Goal: Transaction & Acquisition: Purchase product/service

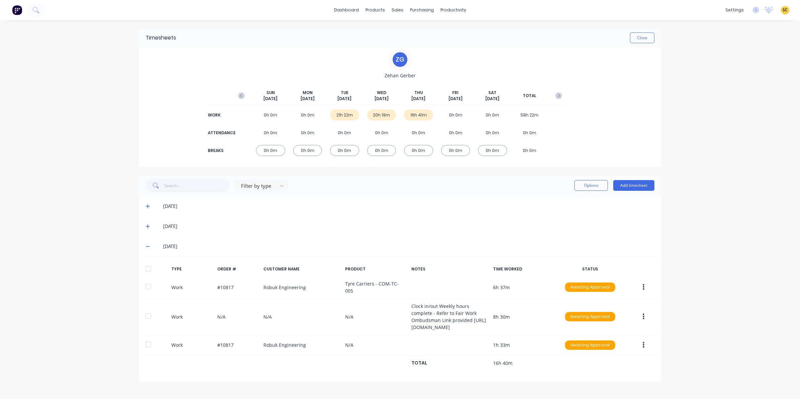
click at [16, 7] on img at bounding box center [17, 10] width 10 height 10
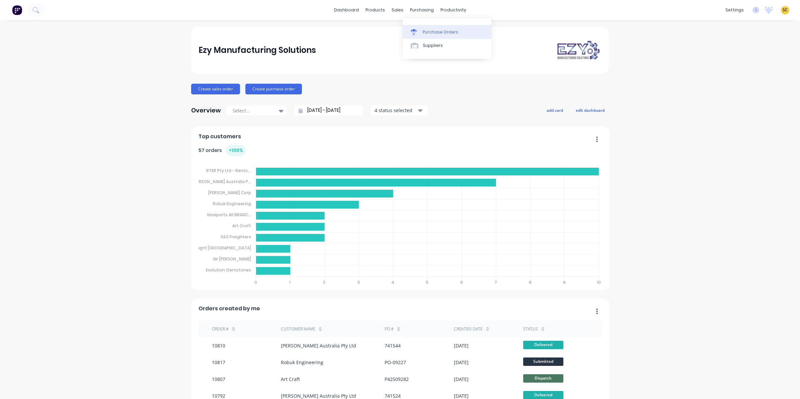
click at [436, 32] on div "Purchase Orders" at bounding box center [440, 32] width 35 height 6
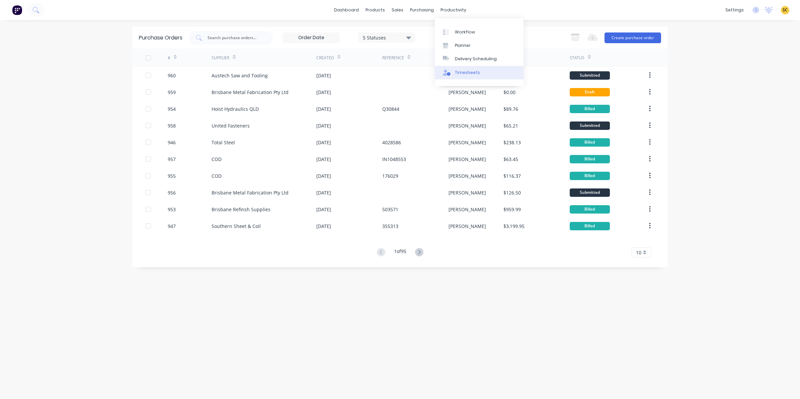
click at [470, 72] on div "Timesheets" at bounding box center [467, 73] width 25 height 6
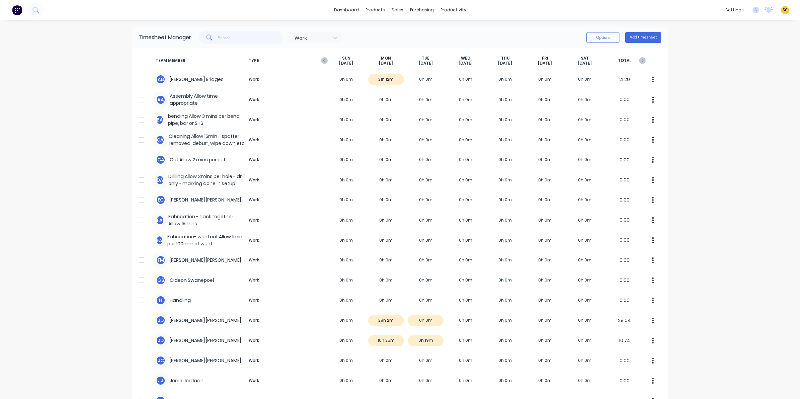
click at [20, 12] on img at bounding box center [17, 10] width 10 height 10
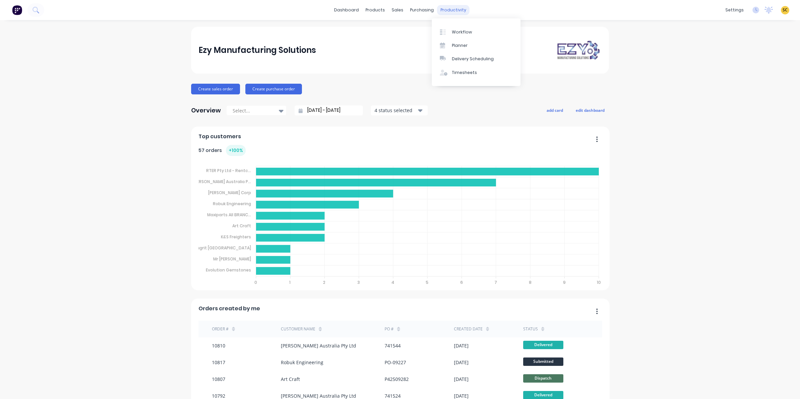
click at [440, 6] on div "productivity" at bounding box center [453, 10] width 32 height 10
click at [469, 72] on div "Timesheets" at bounding box center [464, 73] width 25 height 6
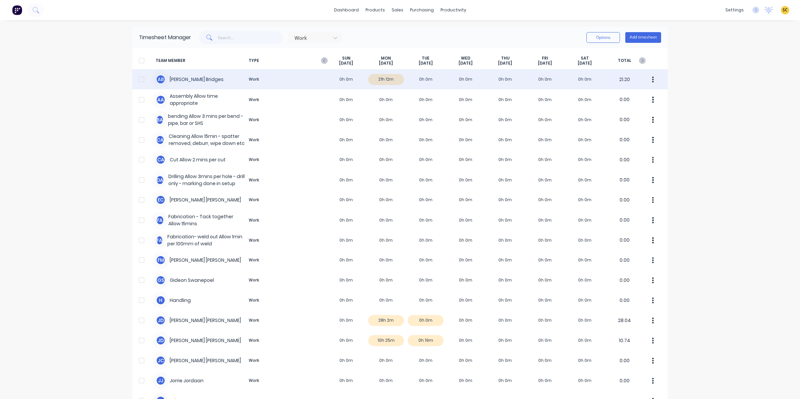
click at [385, 79] on div "A B Ashley Bridges Work 0h 0m 21h 12m 0h 0m 0h 0m 0h 0m 0h 0m 0h 0m 21.20" at bounding box center [400, 79] width 536 height 20
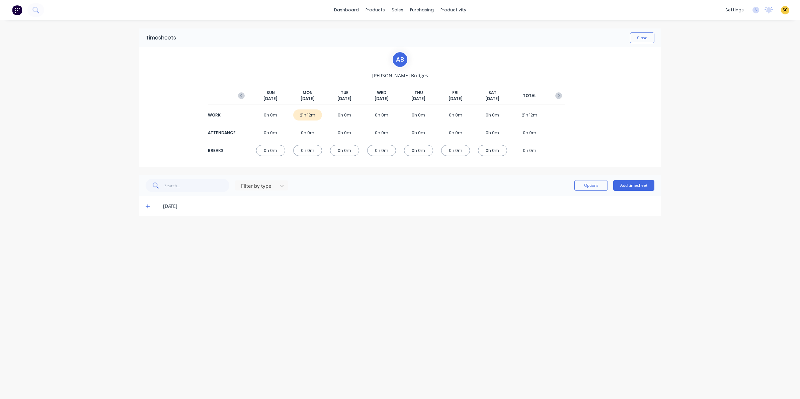
click at [146, 207] on icon at bounding box center [148, 206] width 4 height 5
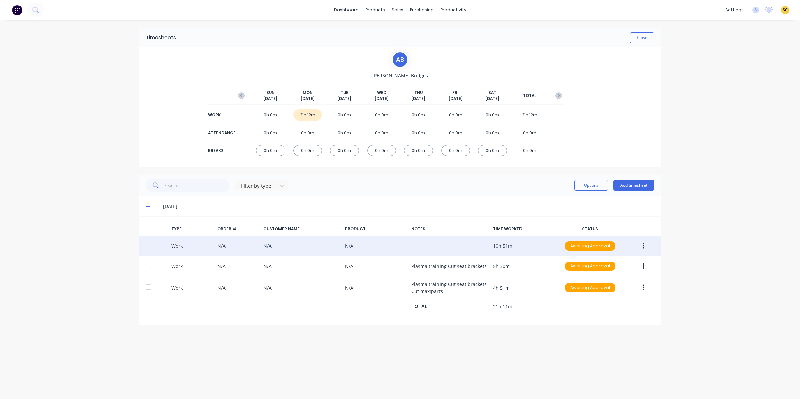
click at [645, 245] on button "button" at bounding box center [644, 246] width 16 height 12
click at [602, 221] on div "Edit" at bounding box center [620, 221] width 52 height 10
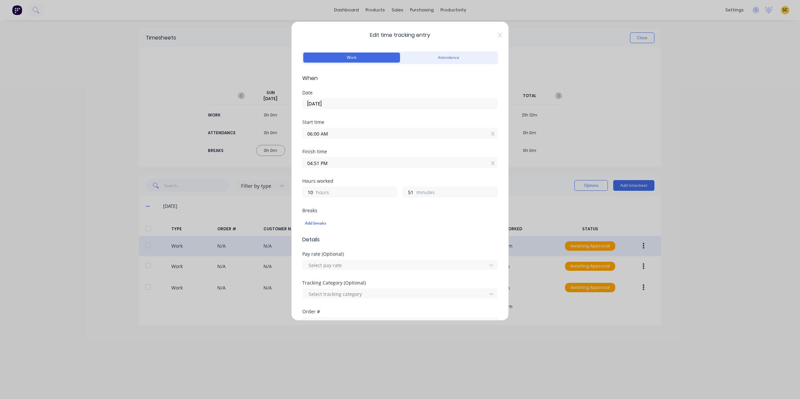
click at [494, 38] on div "Edit time tracking entry Work Attendance When Date 13/10/2025 Start time 06:00 …" at bounding box center [400, 170] width 218 height 299
click at [498, 36] on icon at bounding box center [500, 35] width 4 height 5
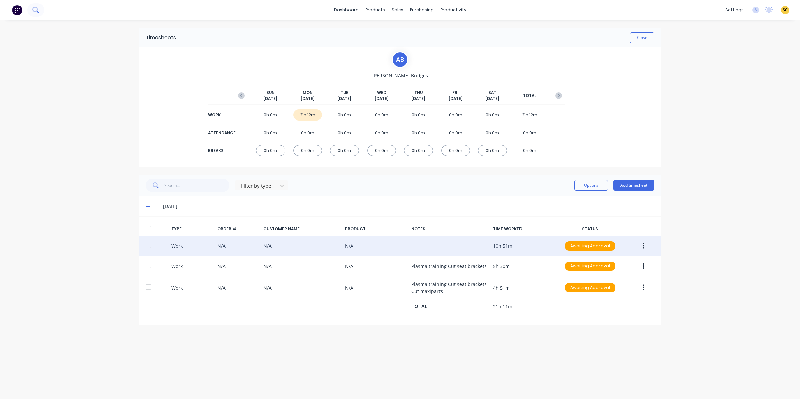
click at [35, 14] on button at bounding box center [35, 9] width 17 height 13
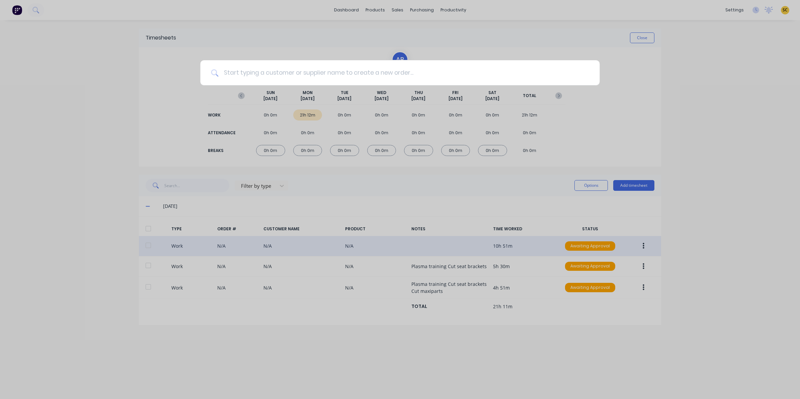
click at [290, 69] on input at bounding box center [403, 72] width 371 height 25
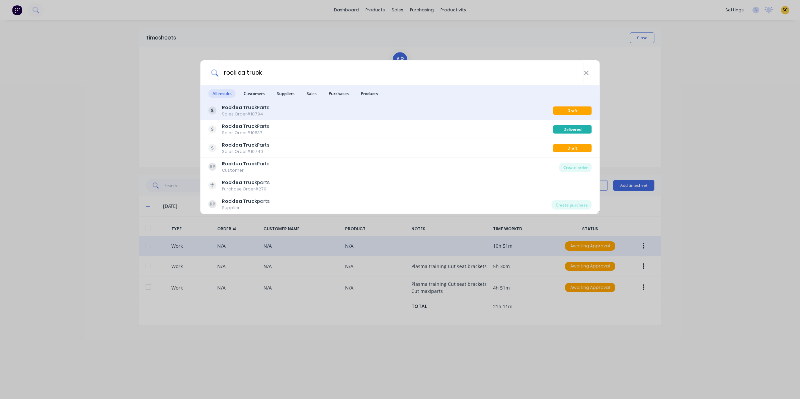
type input "rocklea truck"
click at [282, 113] on div "Rocklea Truck Parts Sales Order #10794" at bounding box center [381, 110] width 345 height 13
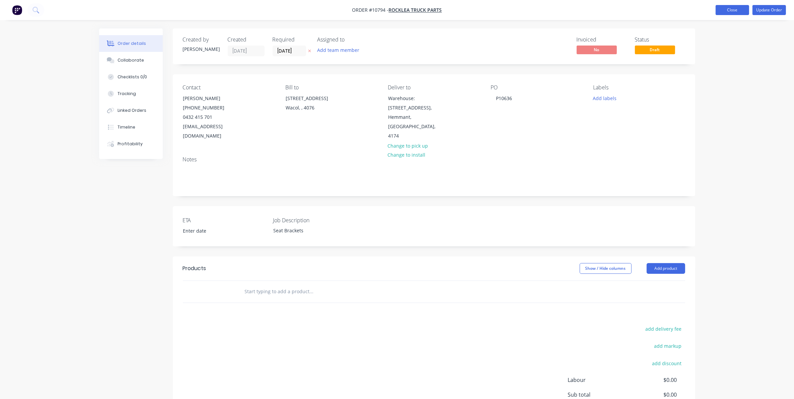
click at [729, 10] on button "Close" at bounding box center [732, 10] width 33 height 10
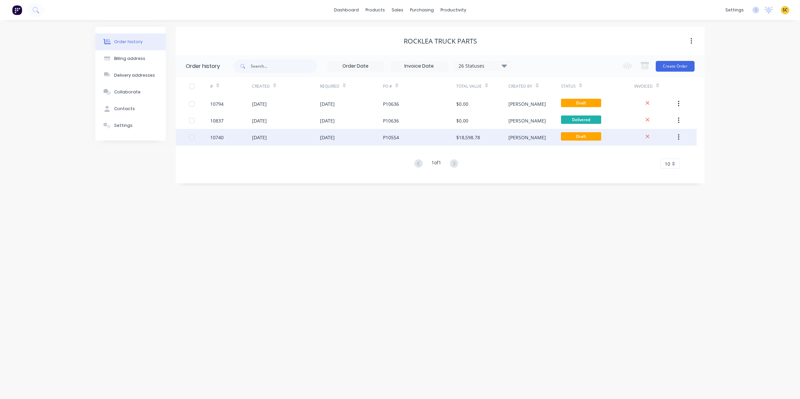
click at [335, 136] on div "01 Sep 2025" at bounding box center [327, 137] width 15 height 7
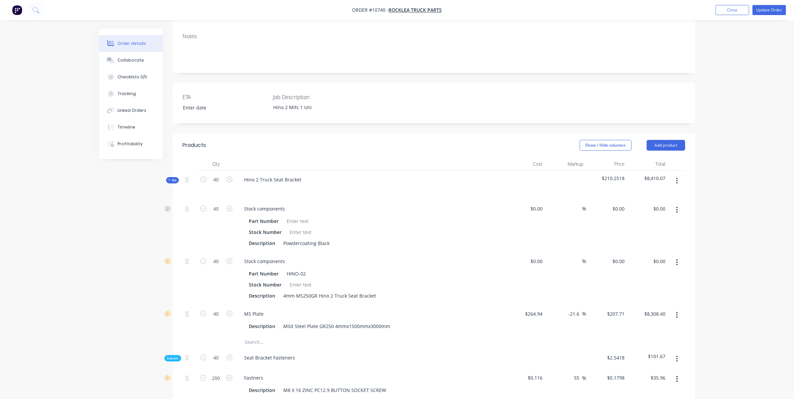
scroll to position [126, 0]
click at [170, 176] on icon "button" at bounding box center [169, 177] width 3 height 3
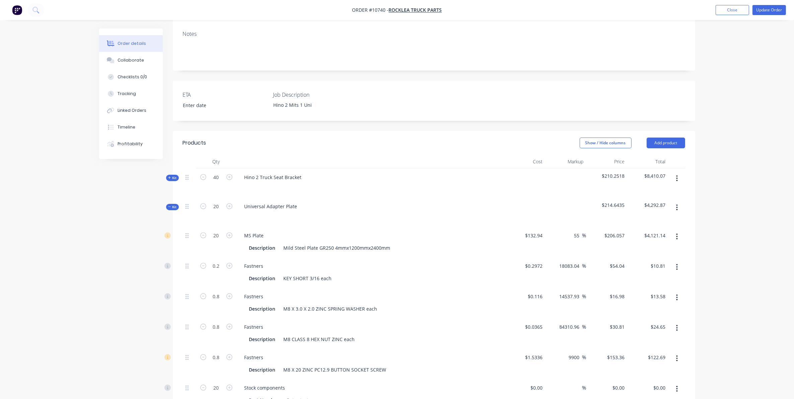
click at [169, 205] on icon "button" at bounding box center [169, 206] width 3 height 3
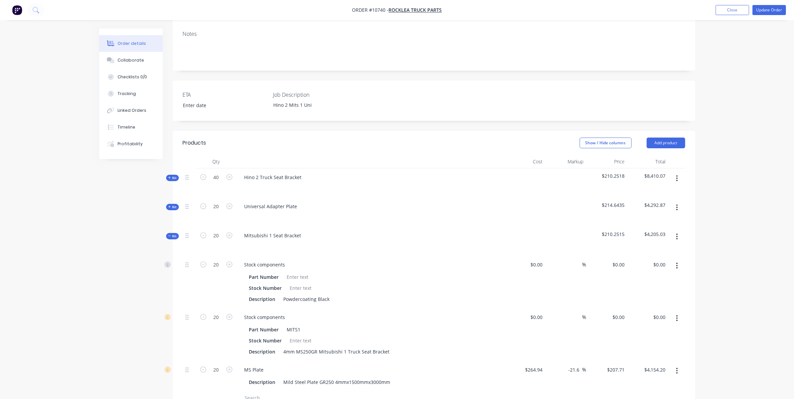
click at [173, 234] on span "Kit" at bounding box center [172, 236] width 9 height 5
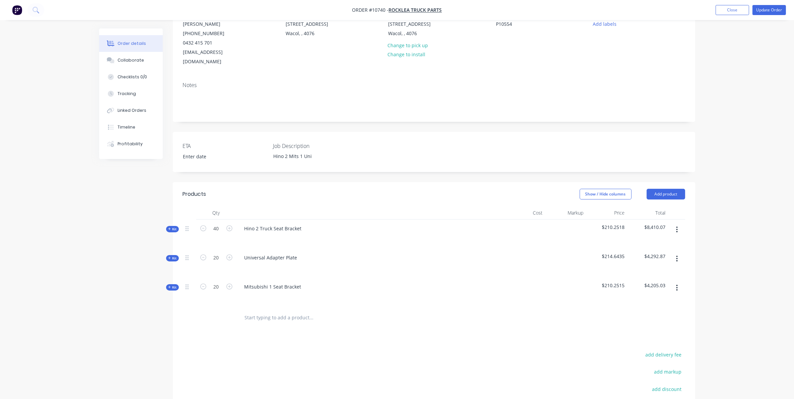
scroll to position [0, 0]
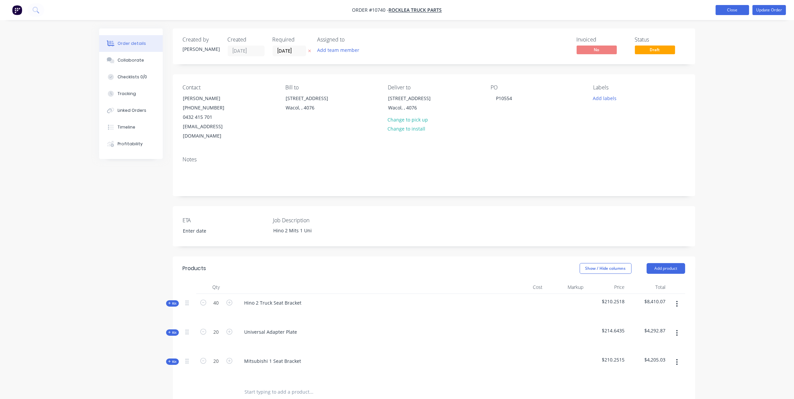
drag, startPoint x: 724, startPoint y: 9, endPoint x: 715, endPoint y: 10, distance: 9.1
click at [724, 9] on button "Close" at bounding box center [732, 10] width 33 height 10
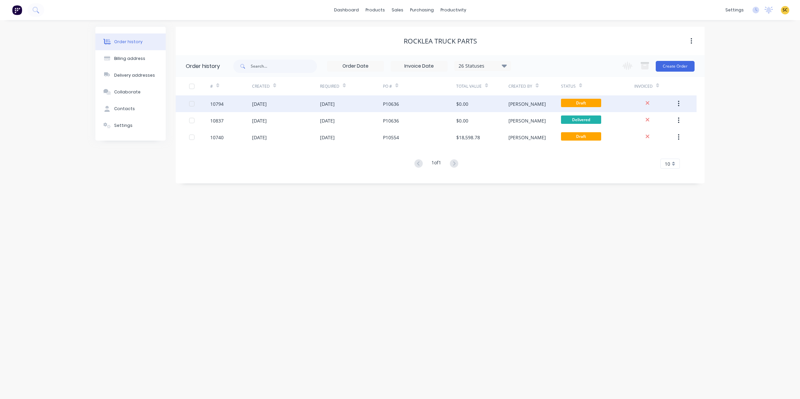
click at [227, 102] on div "10794" at bounding box center [231, 103] width 42 height 17
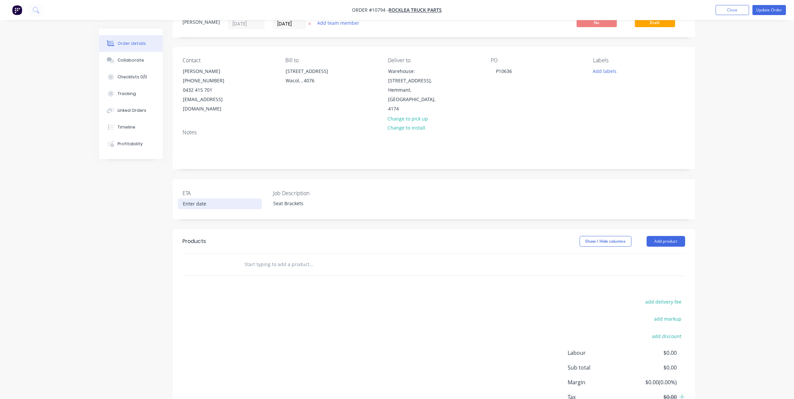
scroll to position [42, 0]
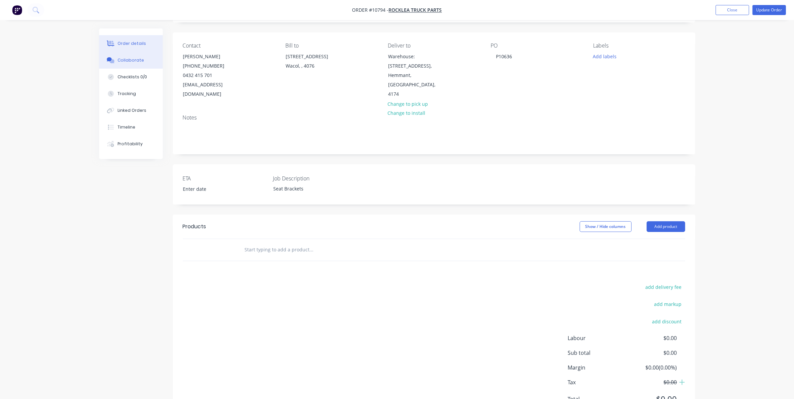
click at [129, 54] on button "Collaborate" at bounding box center [131, 60] width 64 height 17
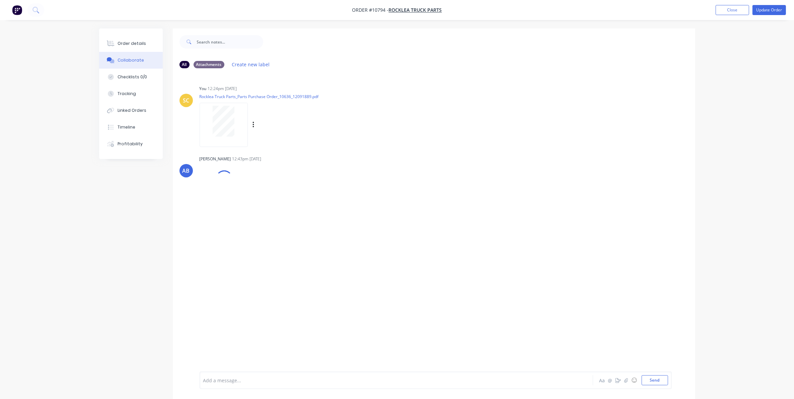
click at [235, 134] on div at bounding box center [224, 121] width 42 height 31
click at [130, 126] on div "Timeline" at bounding box center [127, 127] width 18 height 6
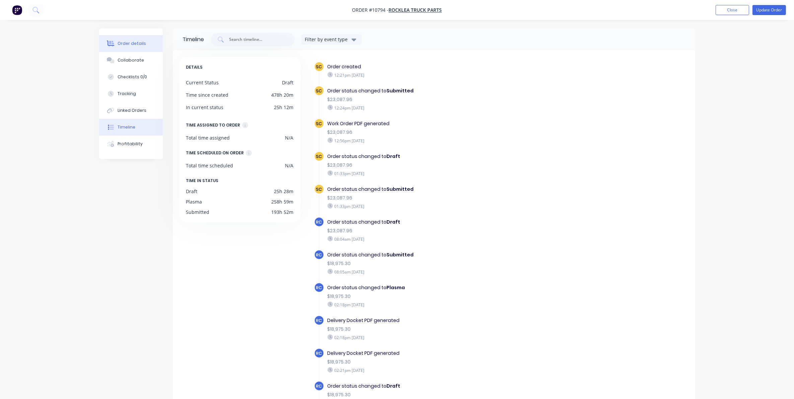
click at [123, 46] on div "Order details" at bounding box center [132, 44] width 28 height 6
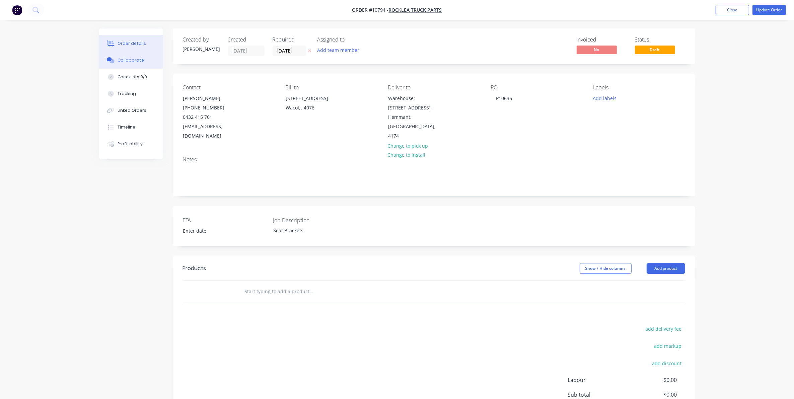
click at [109, 61] on icon at bounding box center [109, 59] width 5 height 4
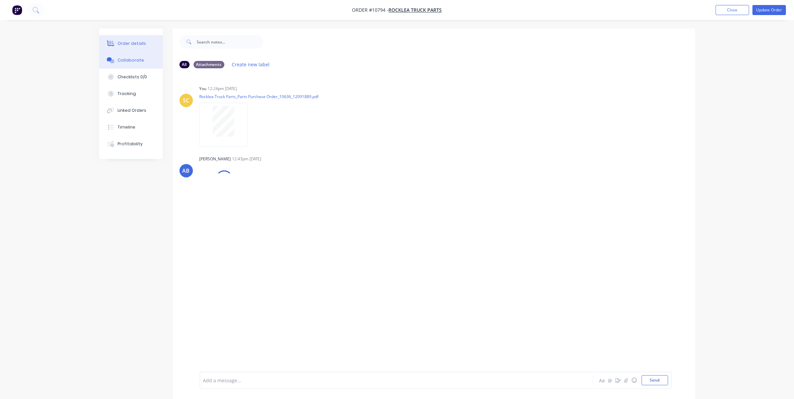
click at [126, 44] on div "Order details" at bounding box center [132, 44] width 28 height 6
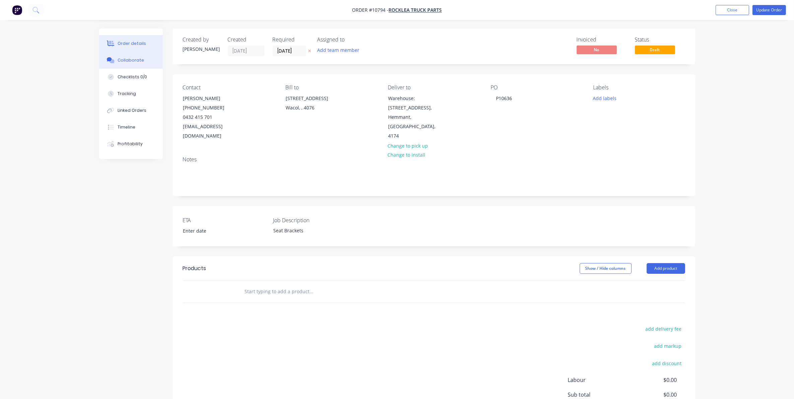
click at [126, 62] on div "Collaborate" at bounding box center [131, 60] width 26 height 6
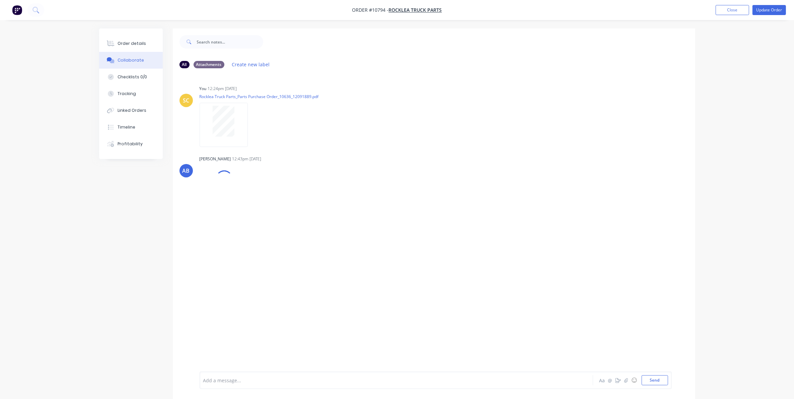
drag, startPoint x: 116, startPoint y: 40, endPoint x: 119, endPoint y: 51, distance: 11.5
click at [116, 41] on div at bounding box center [111, 44] width 10 height 6
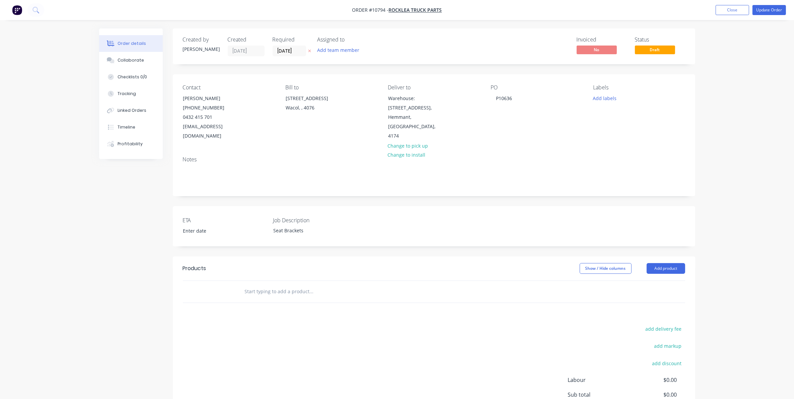
click at [283, 285] on input "text" at bounding box center [311, 291] width 134 height 13
drag, startPoint x: 272, startPoint y: 282, endPoint x: 233, endPoint y: 304, distance: 44.1
click at [233, 304] on div "Products Show / Hide columns Add product add delivery fee add markup add discou…" at bounding box center [434, 360] width 522 height 207
click at [247, 285] on input "text" at bounding box center [311, 291] width 134 height 13
type input "Z"
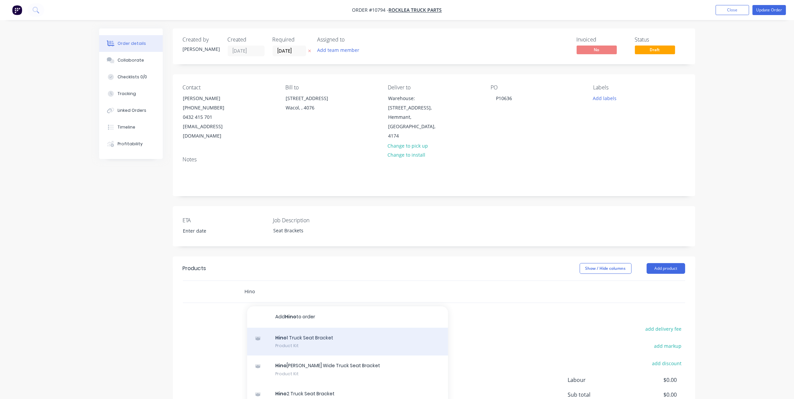
type input "Hino"
click at [381, 328] on div "Hino 1 Truck Seat Bracket Product Kit" at bounding box center [347, 342] width 201 height 28
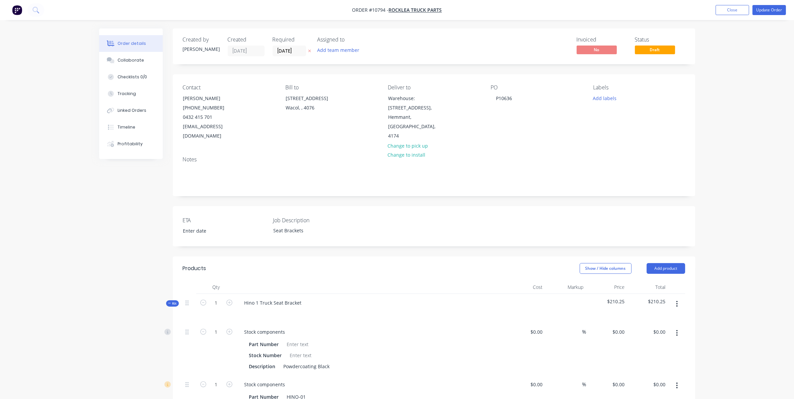
click at [171, 301] on span "Kit" at bounding box center [172, 303] width 9 height 5
click at [277, 327] on input "text" at bounding box center [311, 333] width 134 height 13
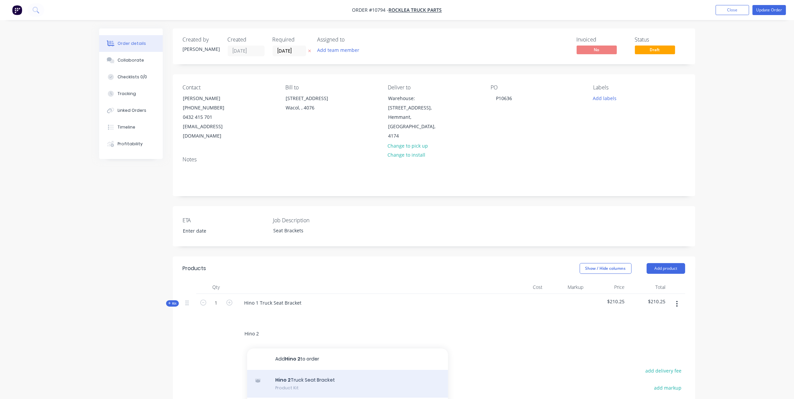
type input "Hino 2"
click at [273, 381] on div "Hino 2 Truck Seat Bracket Product Kit" at bounding box center [347, 384] width 201 height 28
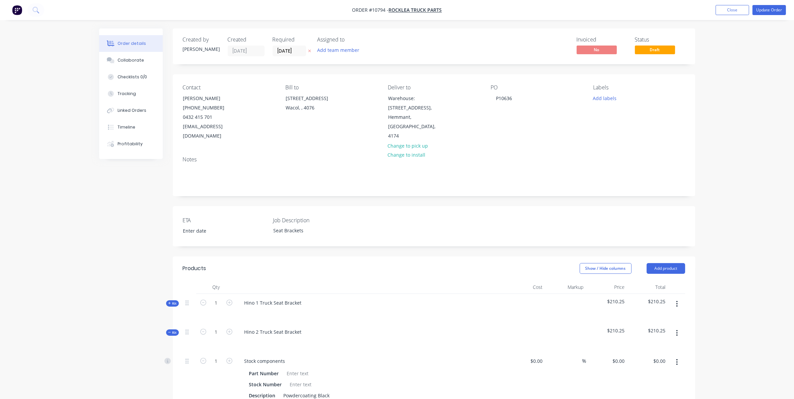
click at [171, 330] on span "Kit" at bounding box center [172, 332] width 9 height 5
click at [267, 359] on input "text" at bounding box center [311, 362] width 134 height 13
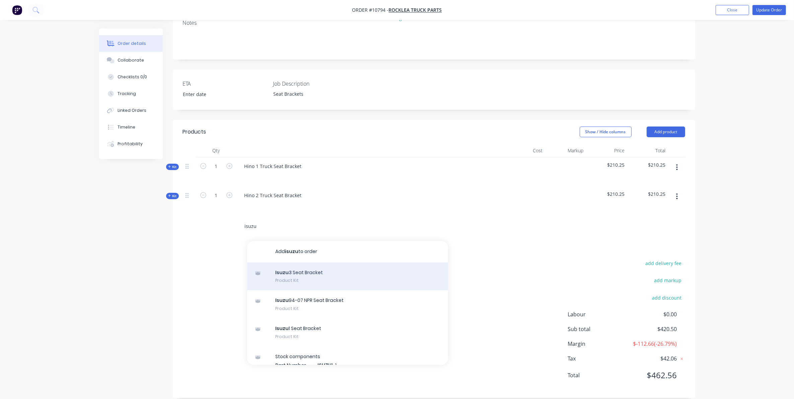
type input "isuzu"
click at [302, 274] on div "Isuzu 3 Seat Bracket Product Kit" at bounding box center [347, 277] width 201 height 28
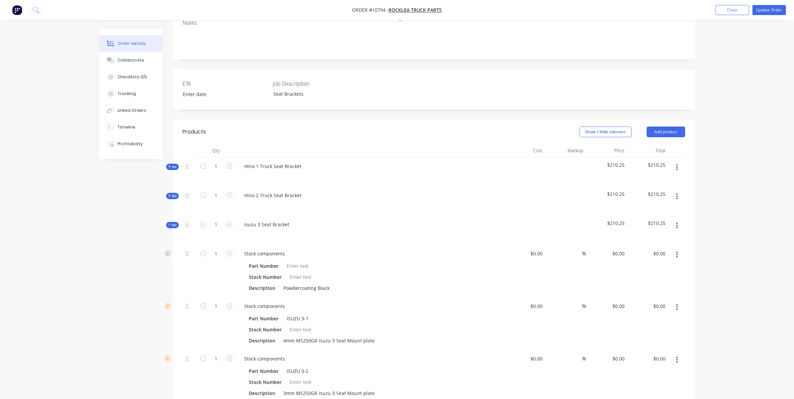
click at [173, 223] on span "Kit" at bounding box center [172, 225] width 9 height 5
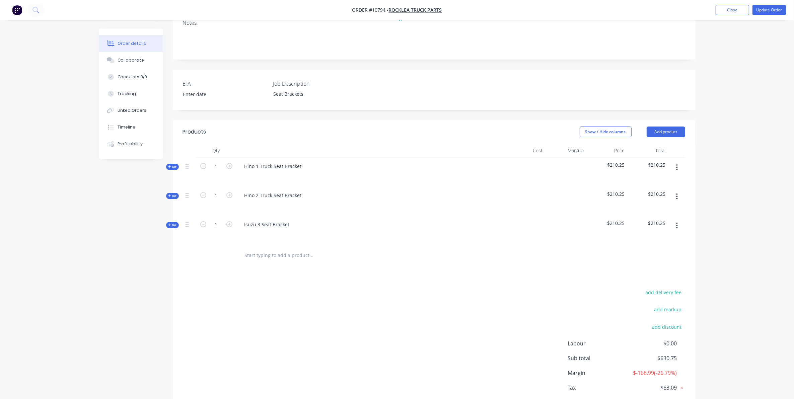
click at [274, 249] on input "text" at bounding box center [311, 255] width 134 height 13
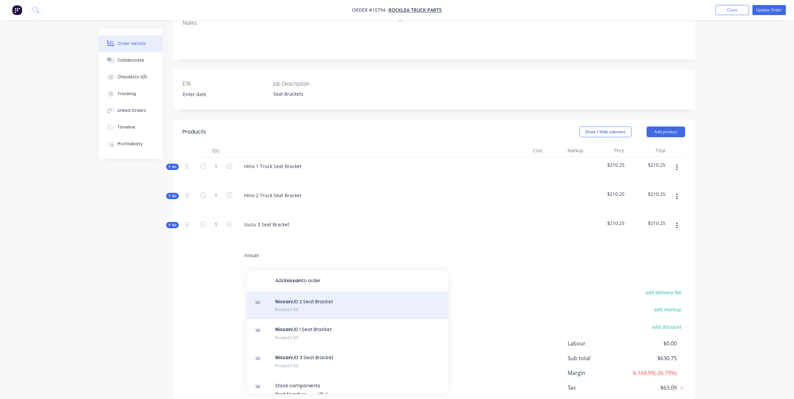
type input "nissan"
click at [327, 292] on div "Nissan UD 2 Seat Bracket Product Kit" at bounding box center [347, 306] width 201 height 28
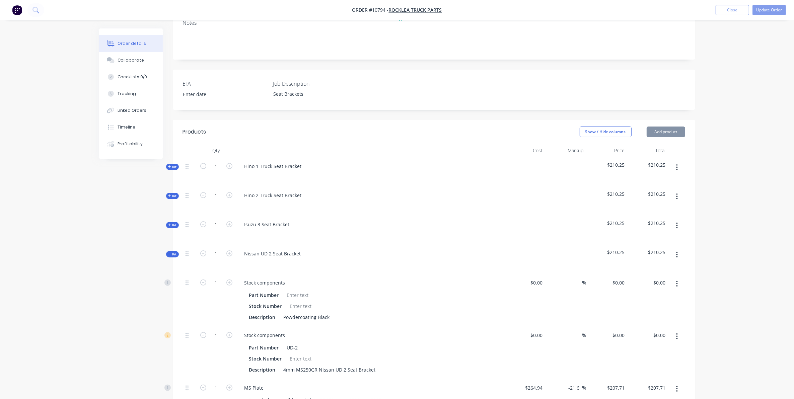
click at [171, 223] on span "Kit" at bounding box center [172, 225] width 9 height 5
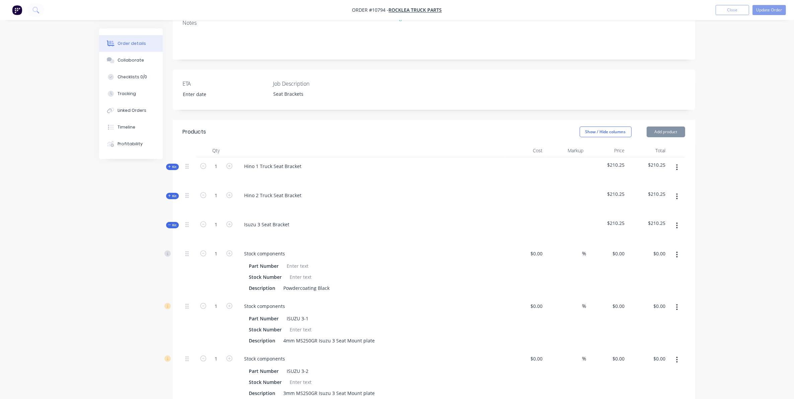
click at [171, 223] on span "Kit" at bounding box center [172, 225] width 9 height 5
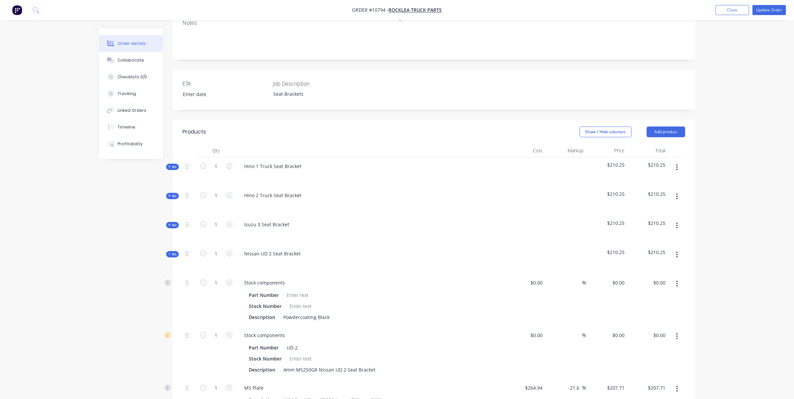
click at [175, 252] on span "Kit" at bounding box center [172, 254] width 9 height 5
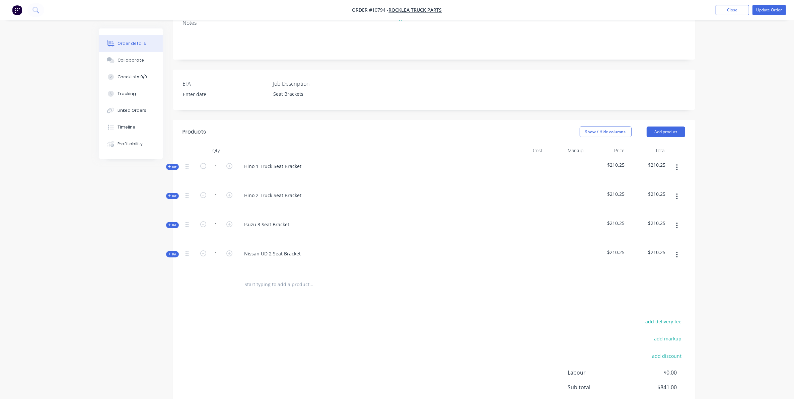
click at [298, 281] on input "text" at bounding box center [311, 284] width 134 height 13
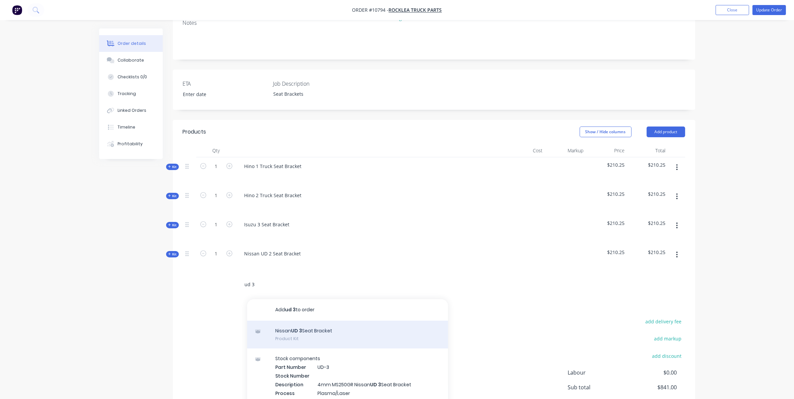
type input "ud 3"
click at [310, 321] on div "Nissan UD 3 Seat Bracket Product Kit" at bounding box center [347, 335] width 201 height 28
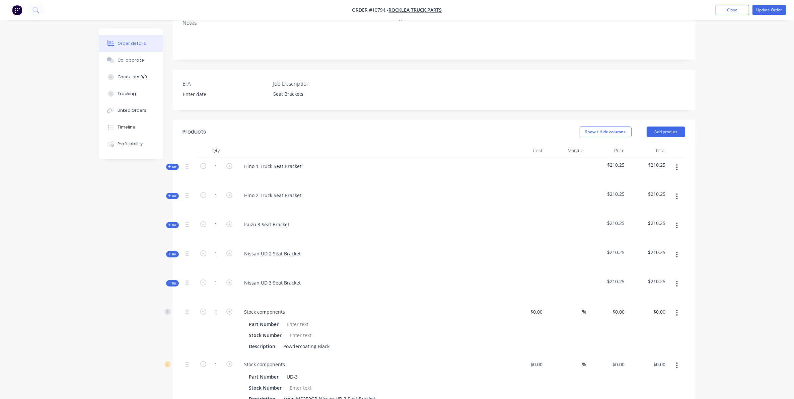
click at [173, 281] on span "Kit" at bounding box center [172, 283] width 9 height 5
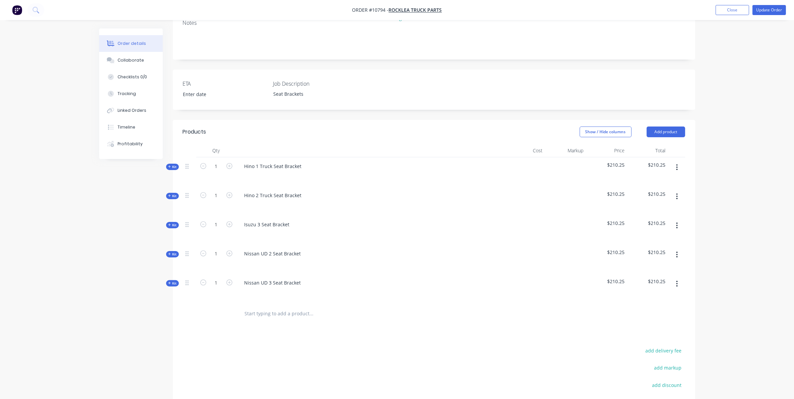
click at [276, 307] on input "text" at bounding box center [311, 313] width 134 height 13
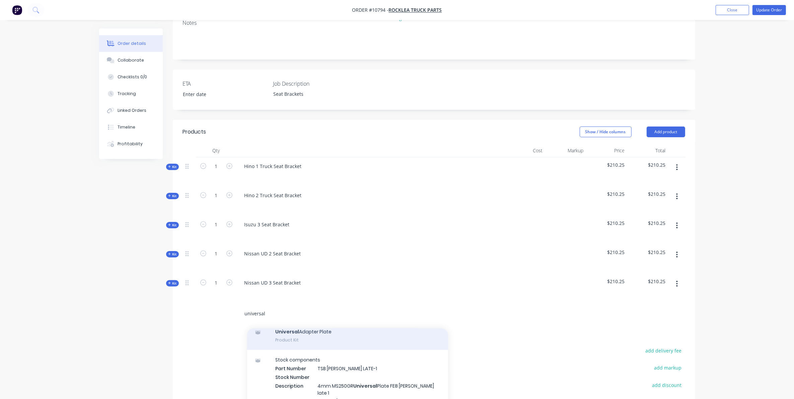
type input "universal"
click at [333, 327] on div "Universal Adapter Plate Product Kit" at bounding box center [347, 336] width 201 height 28
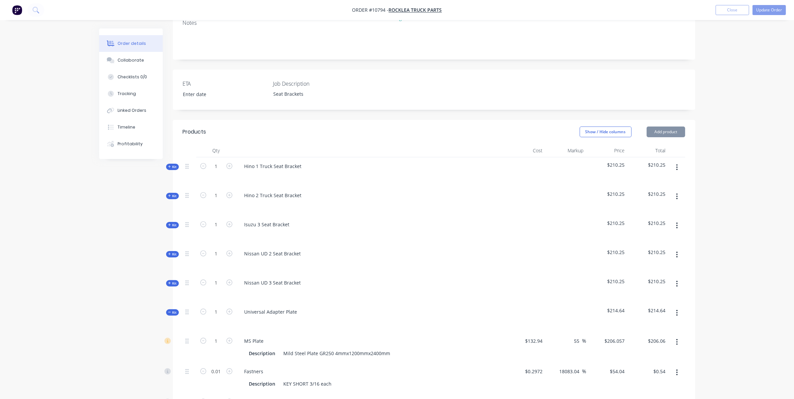
click at [178, 302] on div "Qty Cost Markup Price Total Kit 1 Hino 1 Truck Seat Bracket $210.25 $210.25 Kit…" at bounding box center [434, 358] width 522 height 429
drag, startPoint x: 178, startPoint y: 302, endPoint x: 198, endPoint y: 302, distance: 20.1
click at [174, 310] on span "Kit" at bounding box center [172, 312] width 9 height 5
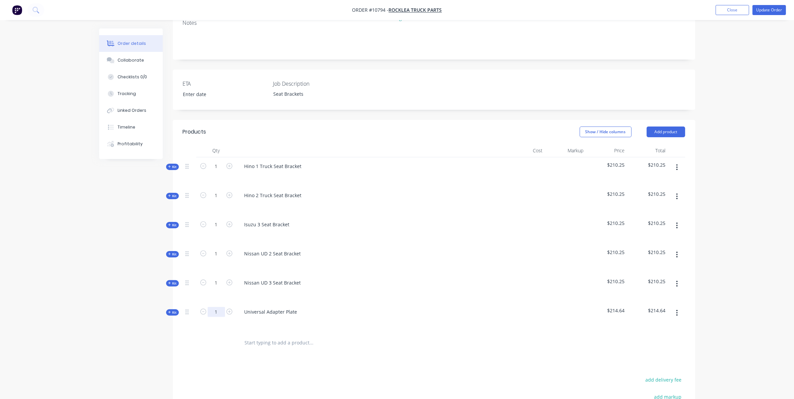
click at [215, 307] on input "1" at bounding box center [216, 312] width 17 height 10
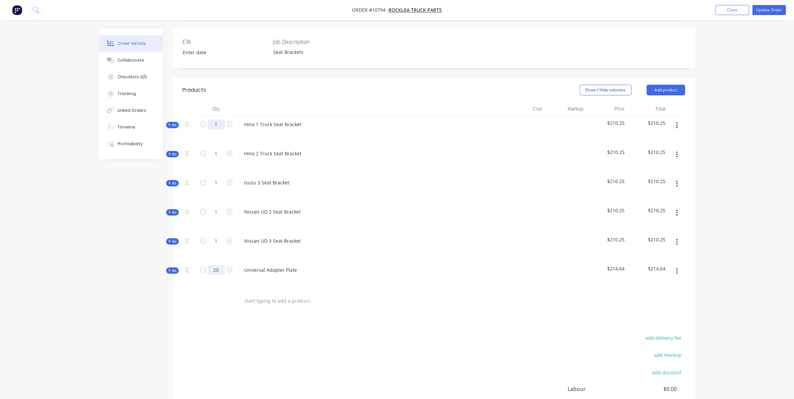
type input "20"
click at [216, 120] on input "1" at bounding box center [216, 125] width 17 height 10
type input "20"
click at [217, 236] on input "1" at bounding box center [216, 241] width 17 height 10
type input "20"
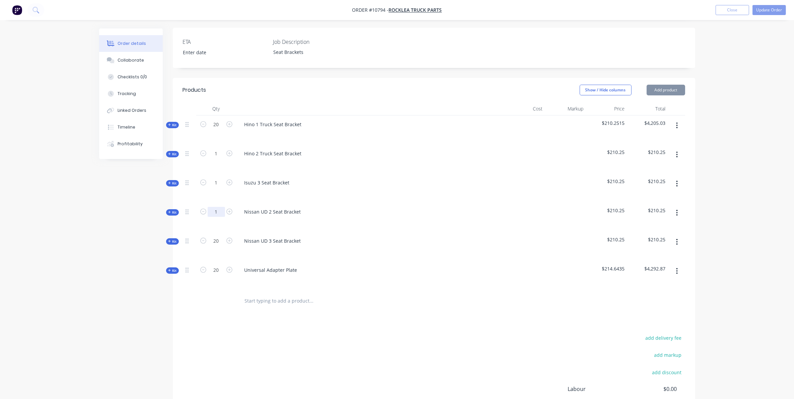
click at [217, 207] on input "1" at bounding box center [216, 212] width 17 height 10
type input "20"
click at [220, 178] on input "1" at bounding box center [216, 183] width 17 height 10
type input "20"
click at [215, 149] on input "1" at bounding box center [216, 154] width 17 height 10
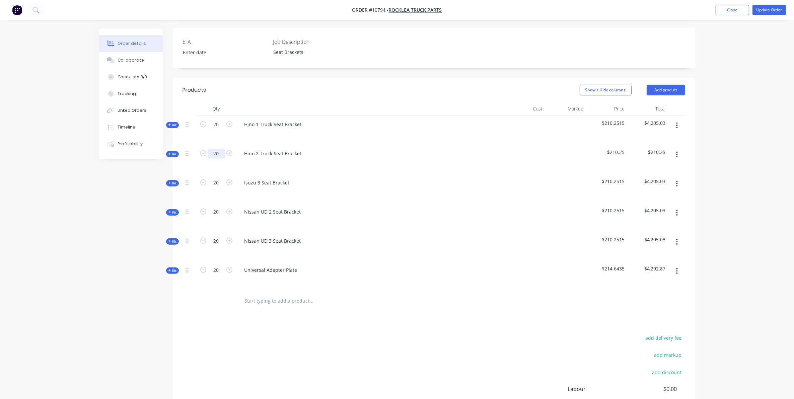
type input "20"
click at [65, 264] on div "Order details Collaborate Checklists 0/0 Tracking Linked Orders Timeline Profit…" at bounding box center [397, 152] width 794 height 661
click at [766, 10] on button "Update Order" at bounding box center [768, 10] width 33 height 10
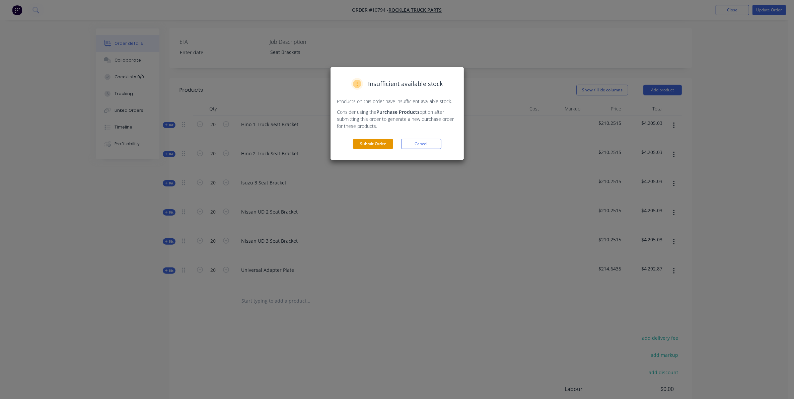
click at [359, 148] on button "Submit Order" at bounding box center [373, 144] width 40 height 10
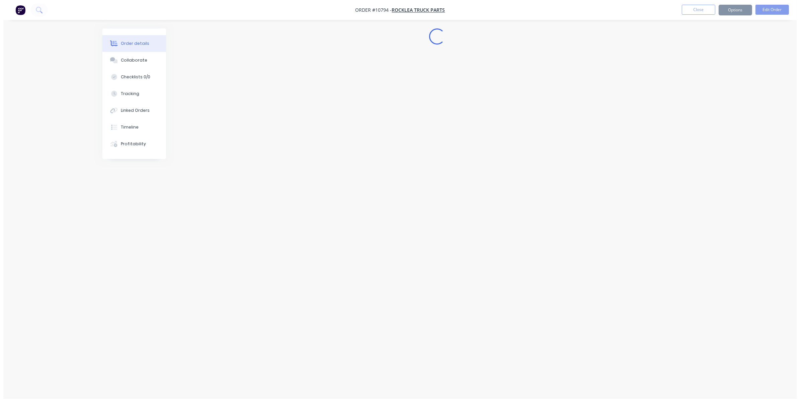
scroll to position [0, 0]
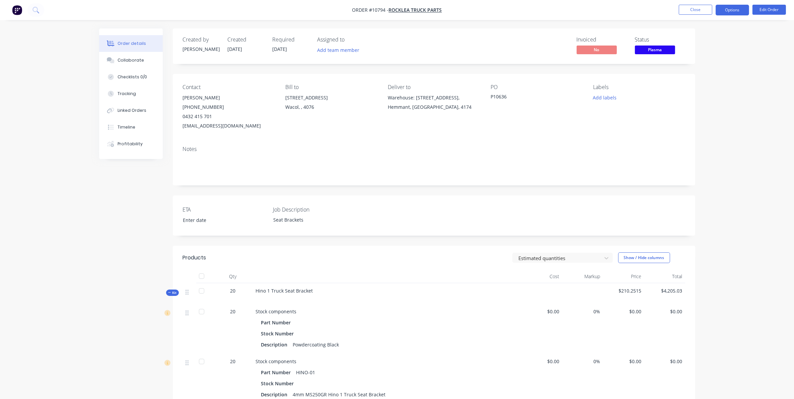
click at [737, 5] on button "Options" at bounding box center [732, 10] width 33 height 11
click at [706, 83] on div "Work Order" at bounding box center [712, 81] width 62 height 10
click at [699, 70] on div "Without pricing" at bounding box center [712, 68] width 62 height 10
click at [693, 8] on button "Close" at bounding box center [695, 10] width 33 height 10
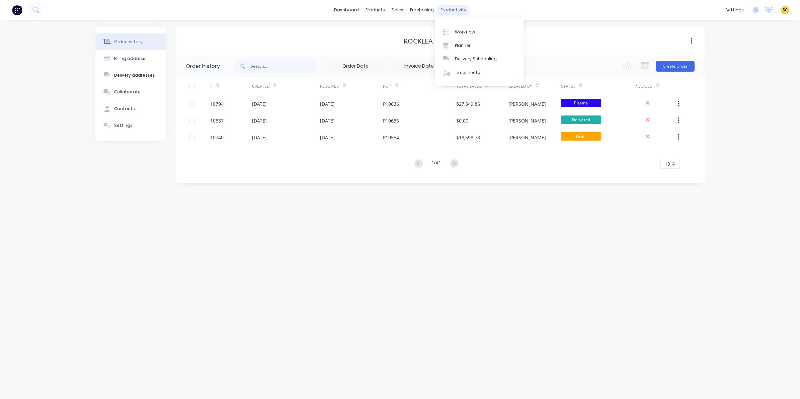
click at [458, 14] on div "productivity" at bounding box center [453, 10] width 32 height 10
click at [471, 67] on link "Timesheets" at bounding box center [479, 72] width 89 height 13
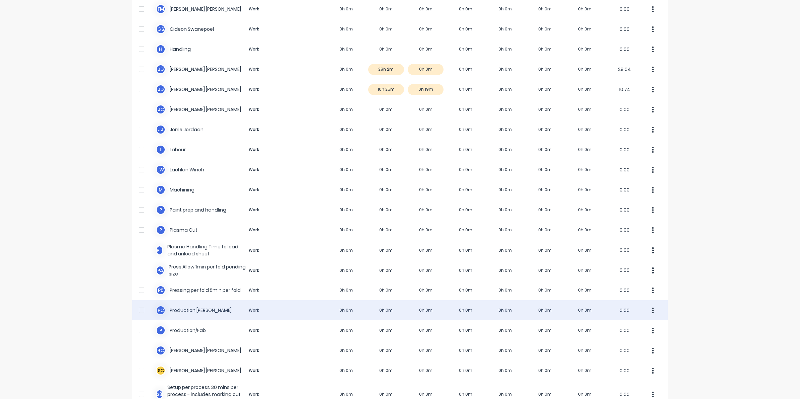
scroll to position [293, 0]
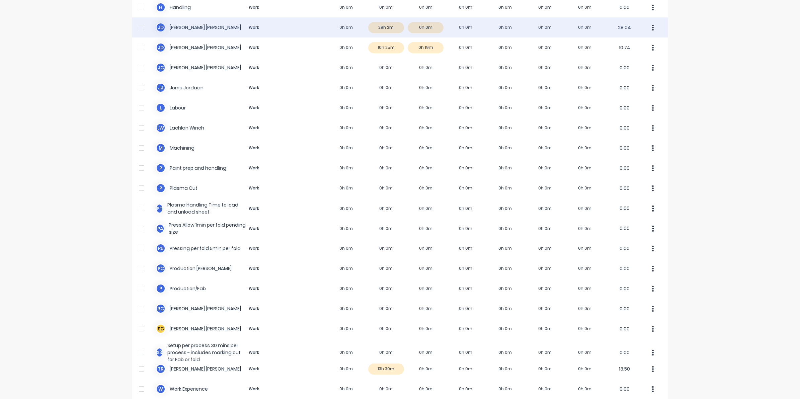
click at [384, 24] on div "J D Joel De Vries Work 0h 0m 28h 2m 0h 0m 0h 0m 0h 0m 0h 0m 0h 0m 28.04" at bounding box center [400, 27] width 536 height 20
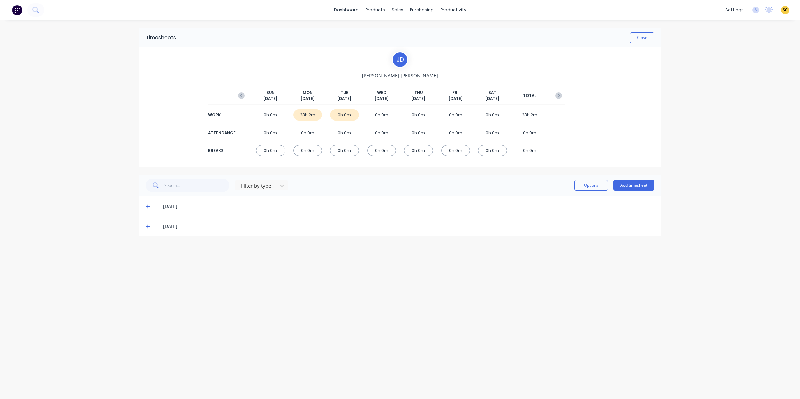
click at [148, 228] on icon at bounding box center [148, 226] width 4 height 5
click at [148, 205] on icon at bounding box center [148, 206] width 4 height 5
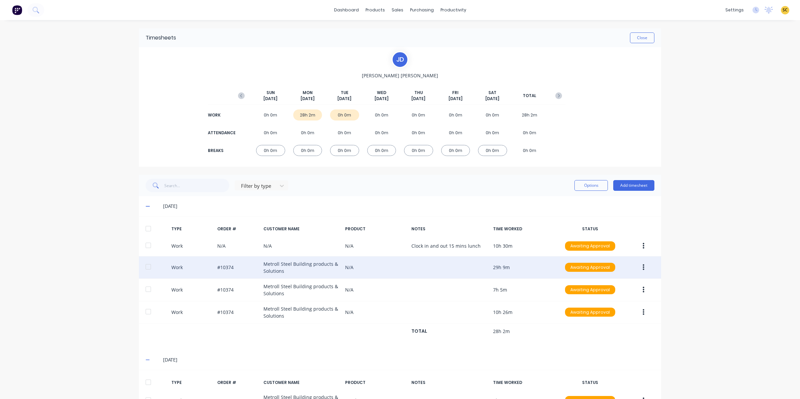
click at [331, 259] on div "Work #10374 Metroll Steel Building products & Solutions N/A 29h 9m Awaiting App…" at bounding box center [400, 268] width 522 height 22
click at [636, 267] on button "button" at bounding box center [644, 268] width 16 height 12
click at [594, 244] on div "Edit" at bounding box center [620, 242] width 52 height 10
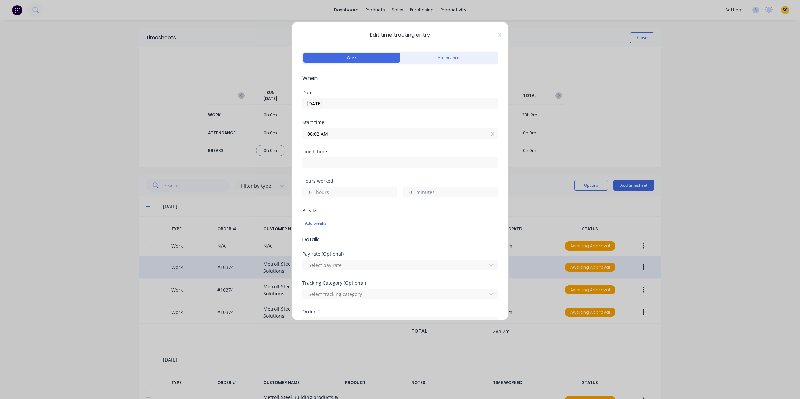
click at [498, 35] on icon at bounding box center [500, 34] width 4 height 5
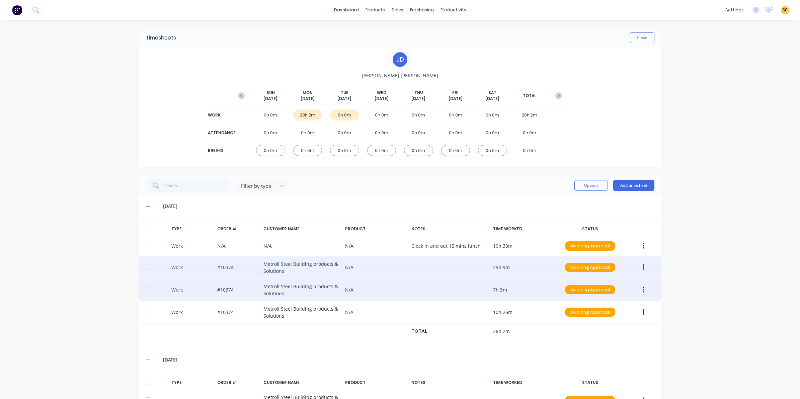
click at [282, 296] on div "Work #10374 Metroll Steel Building products & Solutions N/A 7h 5m Awaiting Appr…" at bounding box center [400, 290] width 522 height 22
click at [643, 289] on button "button" at bounding box center [644, 290] width 16 height 12
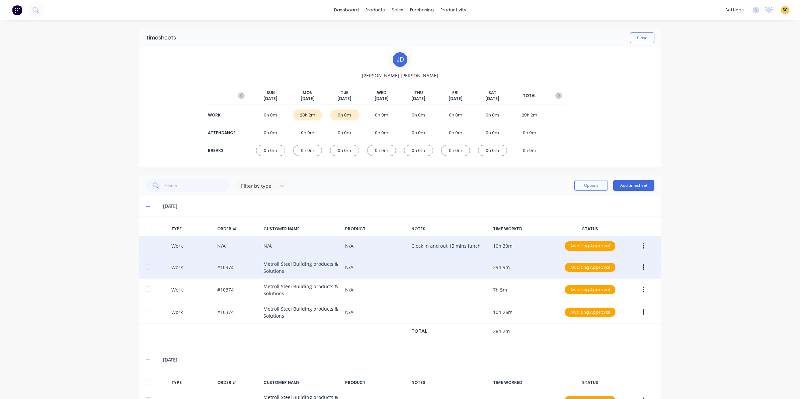
click at [615, 255] on div "Work N/A N/A N/A Clock in and out 15 mins lunch 10h 30m Awaiting Approval" at bounding box center [400, 246] width 522 height 20
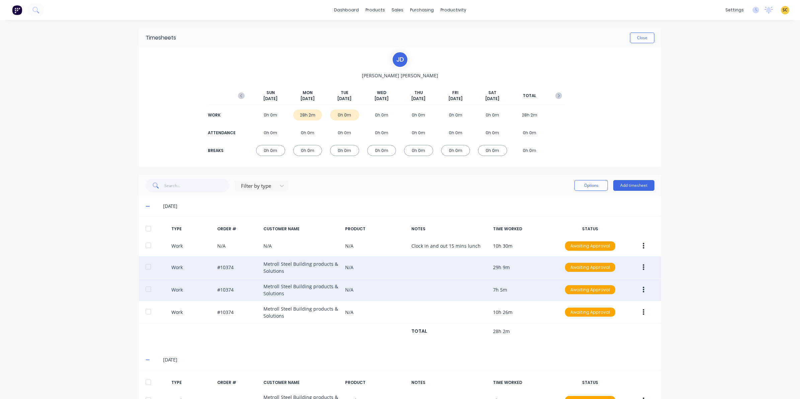
click at [637, 288] on button "button" at bounding box center [644, 290] width 16 height 12
click at [609, 268] on div "Edit" at bounding box center [620, 265] width 52 height 10
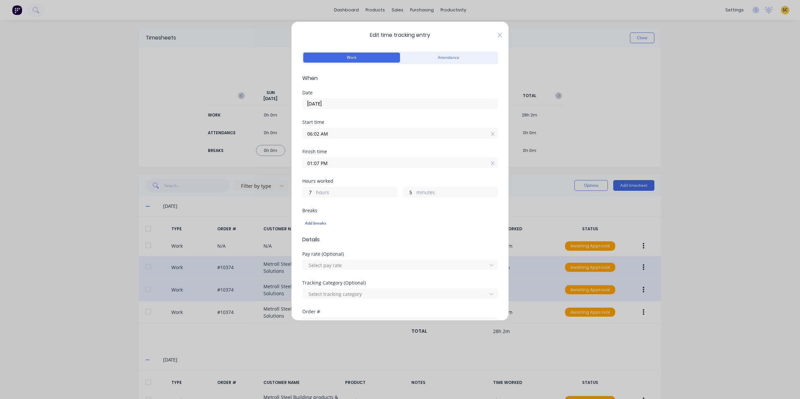
click at [498, 36] on icon at bounding box center [500, 35] width 4 height 5
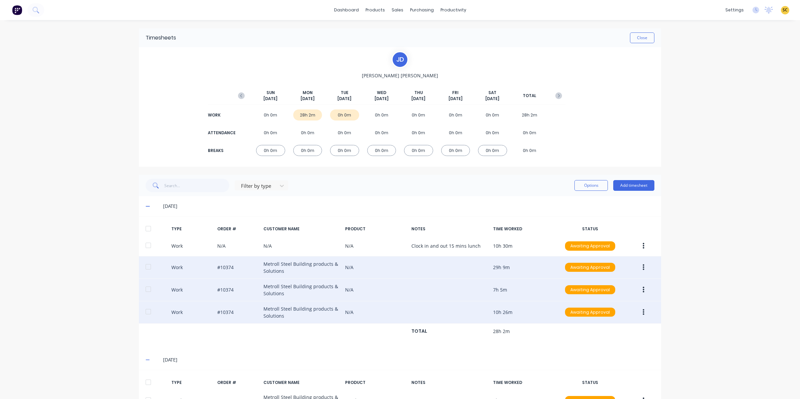
click at [306, 319] on div "Work #10374 Metroll Steel Building products & Solutions N/A 10h 26m Awaiting Ap…" at bounding box center [400, 312] width 522 height 22
click at [642, 313] on button "button" at bounding box center [644, 312] width 16 height 12
click at [595, 285] on div "Edit" at bounding box center [620, 287] width 52 height 10
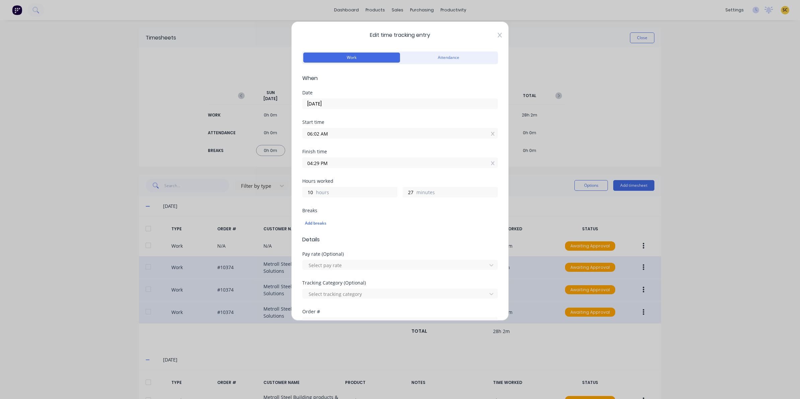
click at [498, 34] on icon at bounding box center [500, 34] width 4 height 5
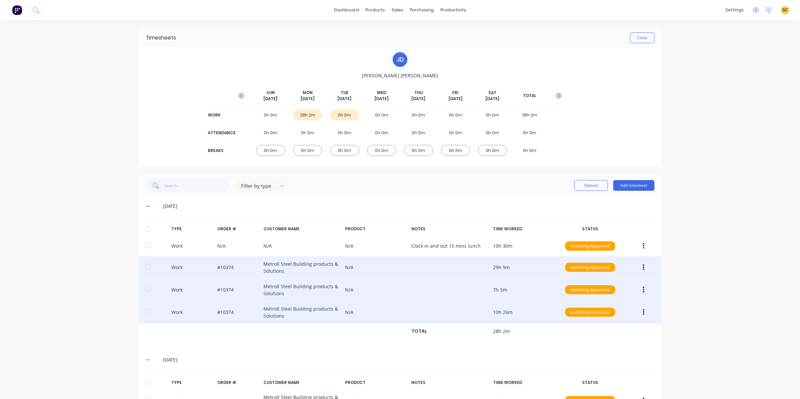
click at [647, 268] on button "button" at bounding box center [644, 268] width 16 height 12
click at [618, 298] on div "Delete" at bounding box center [620, 296] width 52 height 10
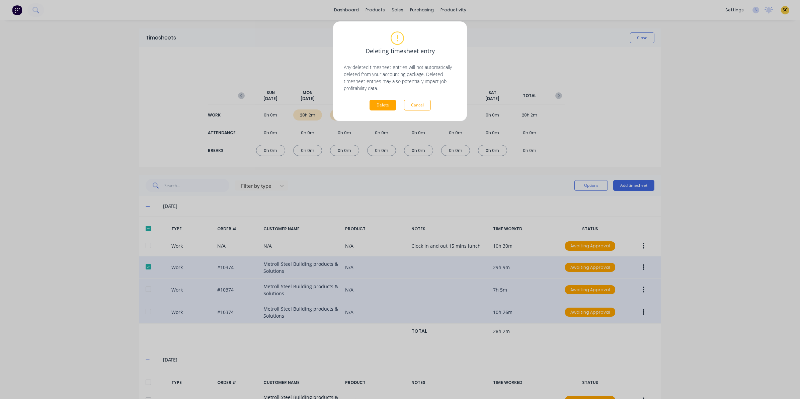
click at [385, 99] on div "Deleting timesheet entry Any deleted timesheet entries will not automatically d…" at bounding box center [400, 71] width 113 height 78
click at [389, 104] on button "Delete" at bounding box center [383, 105] width 26 height 11
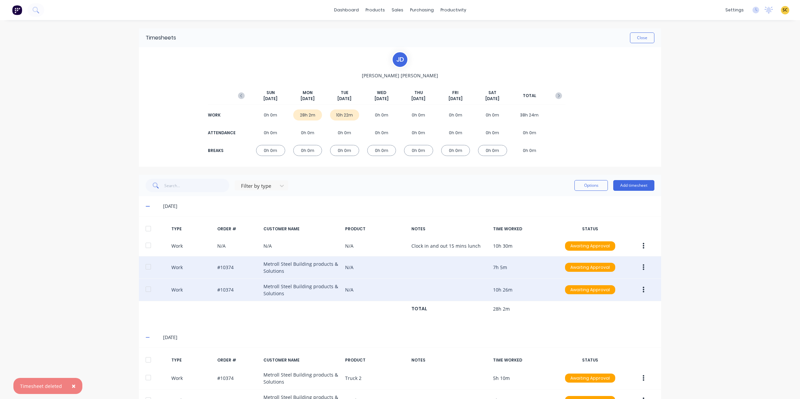
click at [643, 270] on button "button" at bounding box center [644, 268] width 16 height 12
click at [599, 294] on div "Delete" at bounding box center [620, 296] width 52 height 10
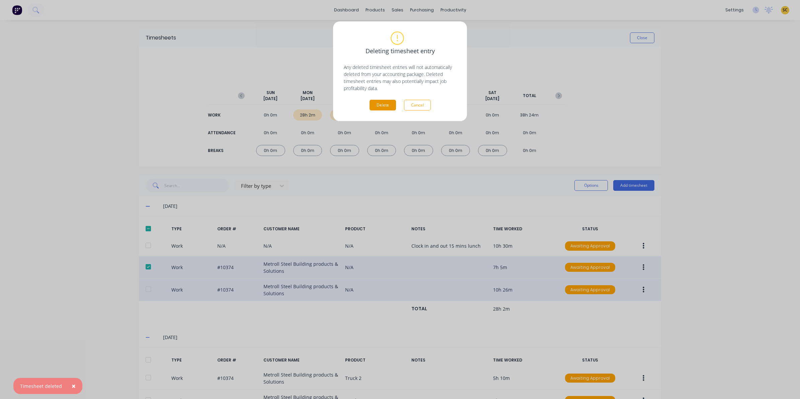
click at [381, 104] on button "Delete" at bounding box center [383, 105] width 26 height 11
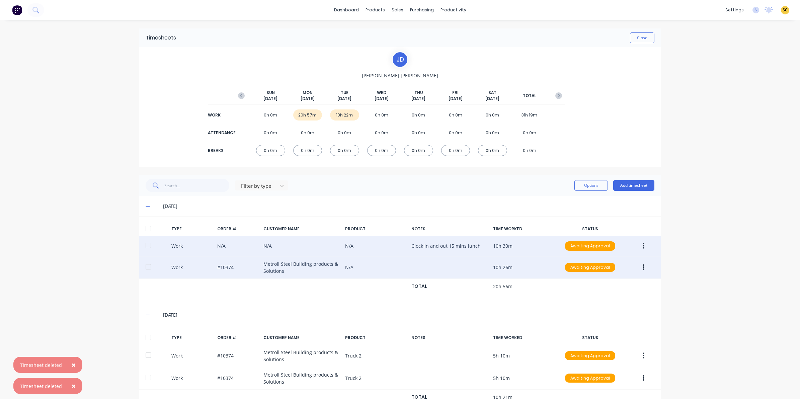
click at [639, 245] on button "button" at bounding box center [644, 246] width 16 height 12
click at [602, 219] on div "Edit" at bounding box center [620, 221] width 52 height 10
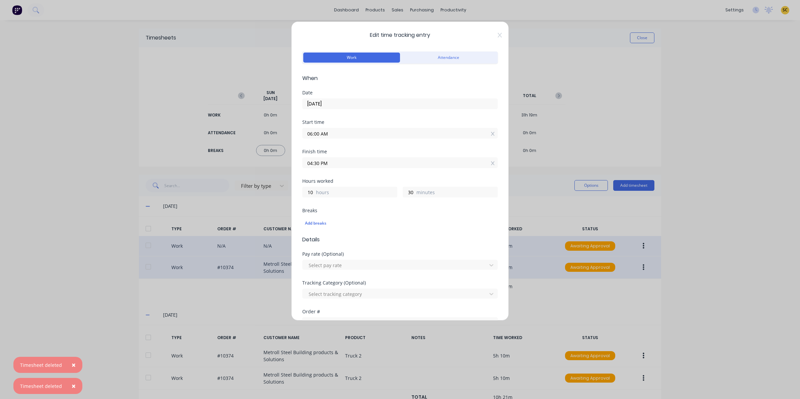
click at [494, 31] on div "Edit time tracking entry Work Attendance When Date 13/10/2025 Start time 06:00 …" at bounding box center [400, 170] width 218 height 299
click at [498, 34] on icon at bounding box center [500, 34] width 4 height 5
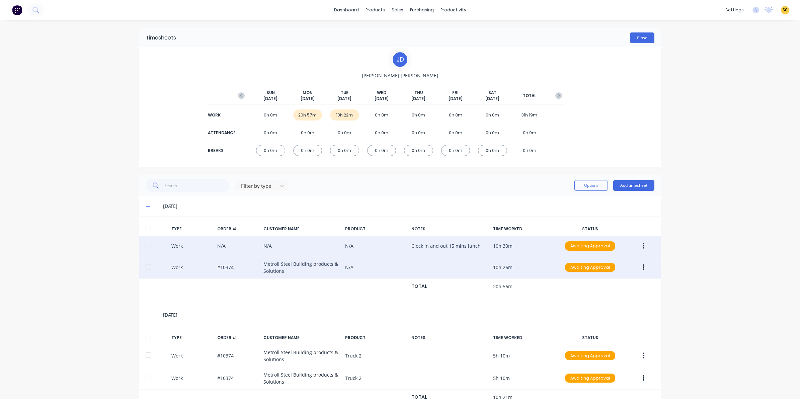
drag, startPoint x: 652, startPoint y: 38, endPoint x: 645, endPoint y: 41, distance: 7.7
click at [652, 38] on div "Timesheets Close" at bounding box center [400, 37] width 522 height 19
click at [645, 41] on button "Close" at bounding box center [642, 37] width 24 height 11
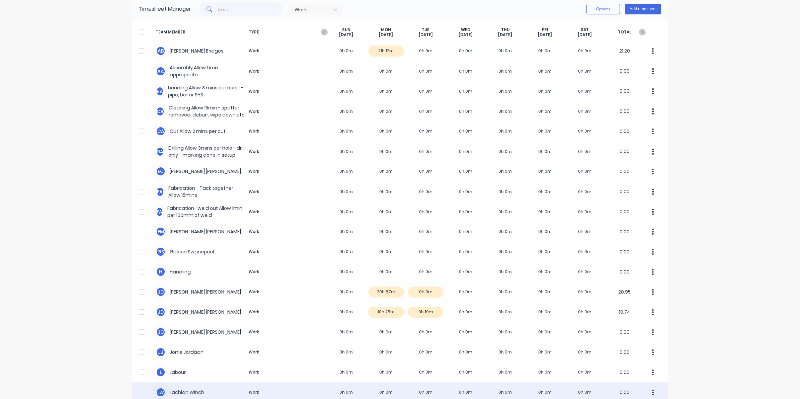
scroll to position [84, 0]
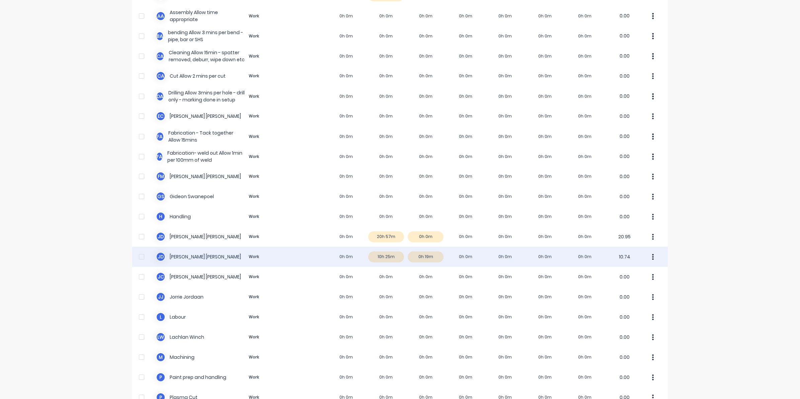
click at [390, 258] on div "J d Johan de Lange Work 0h 0m 10h 25m 0h 19m 0h 0m 0h 0m 0h 0m 0h 0m 10.74" at bounding box center [400, 257] width 536 height 20
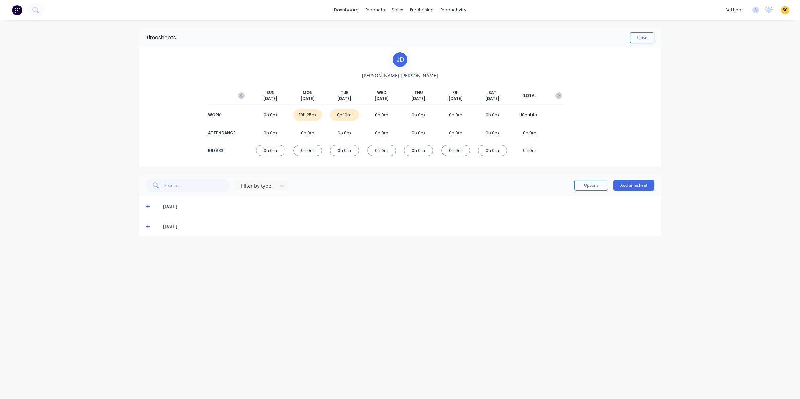
click at [147, 207] on icon at bounding box center [148, 206] width 4 height 5
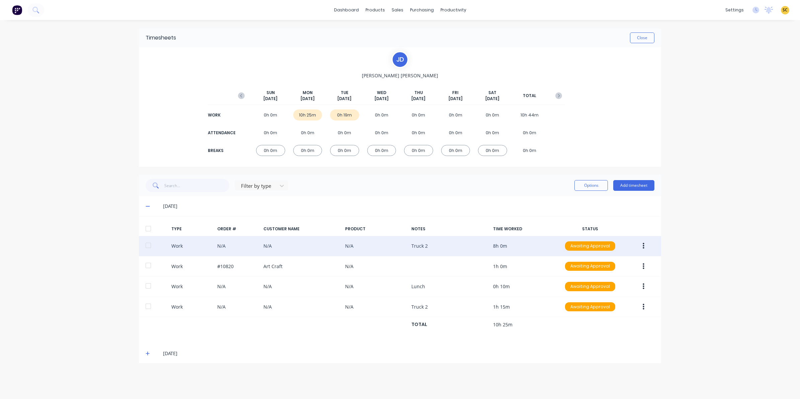
click at [646, 246] on button "button" at bounding box center [644, 246] width 16 height 12
click at [631, 220] on div "Edit" at bounding box center [620, 221] width 52 height 10
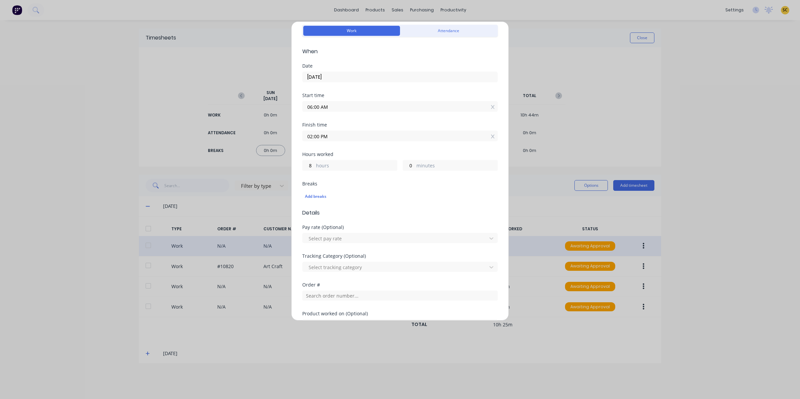
scroll to position [42, 0]
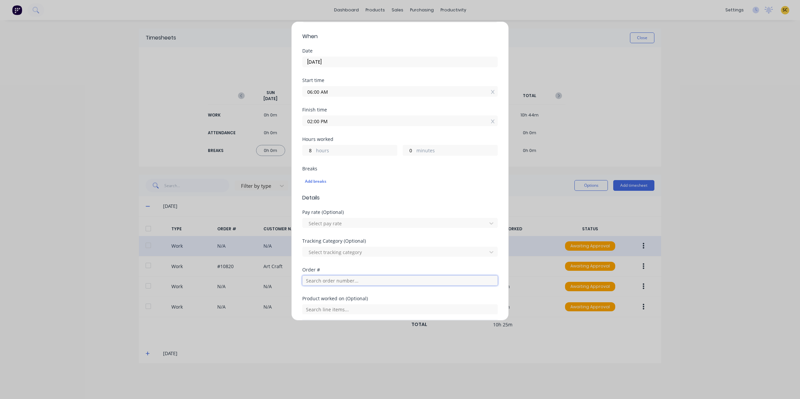
click at [320, 280] on input "text" at bounding box center [400, 281] width 196 height 10
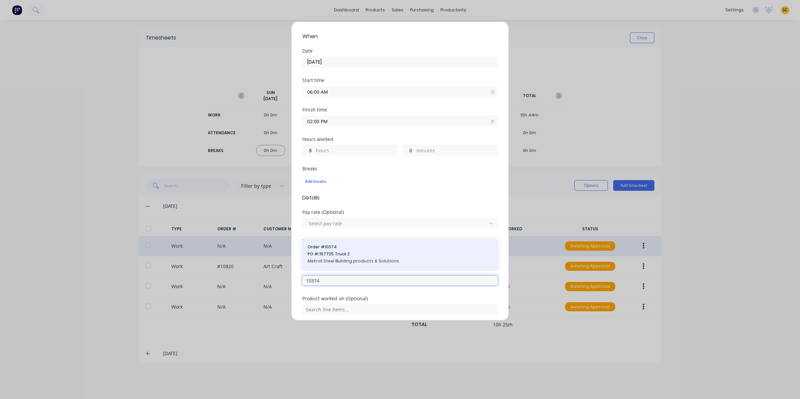
type input "10374"
click at [352, 259] on span "Metroll Steel Building products & Solutions" at bounding box center [400, 261] width 185 height 6
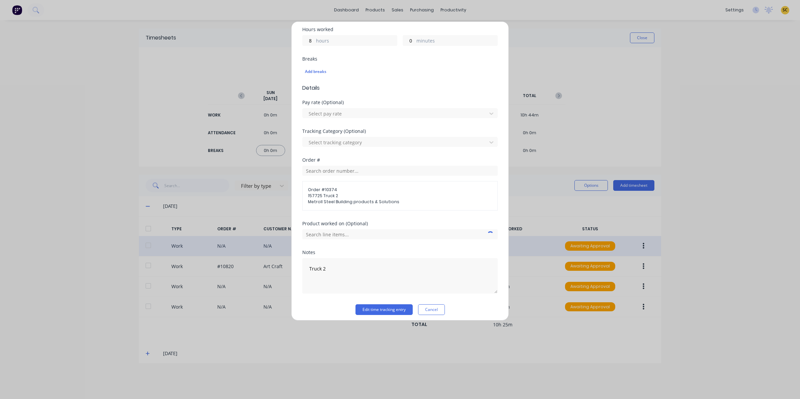
scroll to position [156, 0]
click at [379, 307] on button "Edit time tracking entry" at bounding box center [384, 305] width 57 height 11
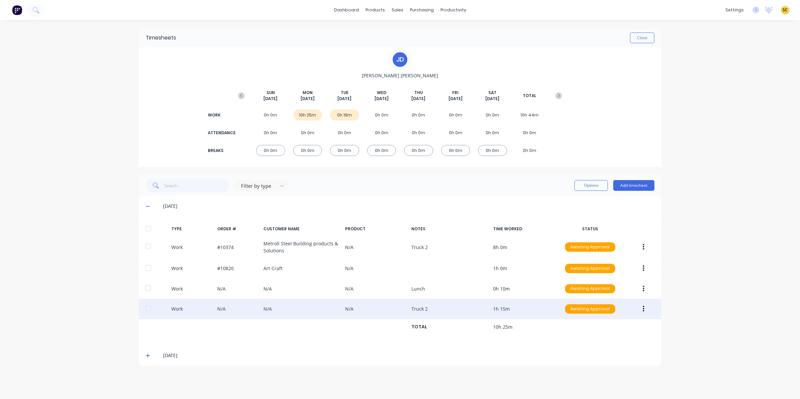
click at [649, 307] on button "button" at bounding box center [644, 309] width 16 height 12
click at [600, 285] on div "Edit" at bounding box center [620, 284] width 52 height 10
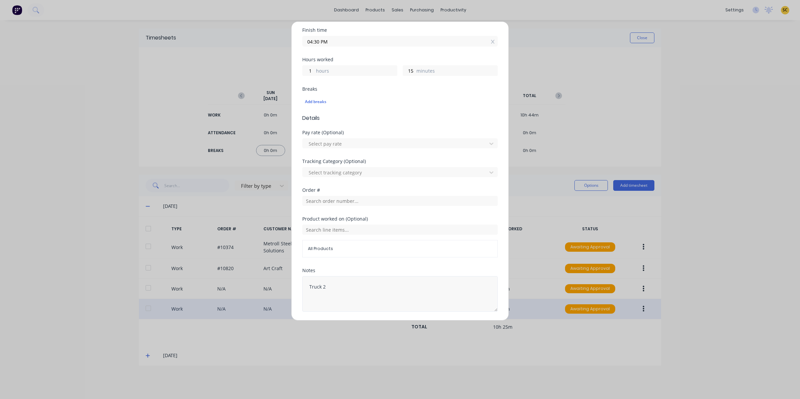
scroll to position [126, 0]
click at [325, 200] on input "text" at bounding box center [400, 197] width 196 height 10
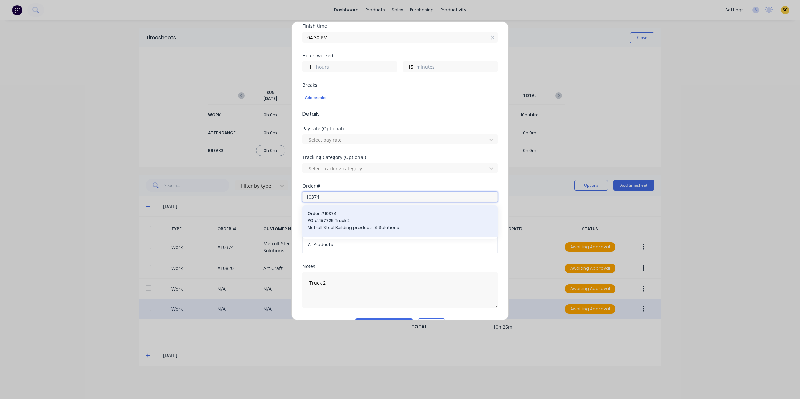
type input "10374"
click at [327, 213] on span "Order # 10374" at bounding box center [400, 214] width 185 height 6
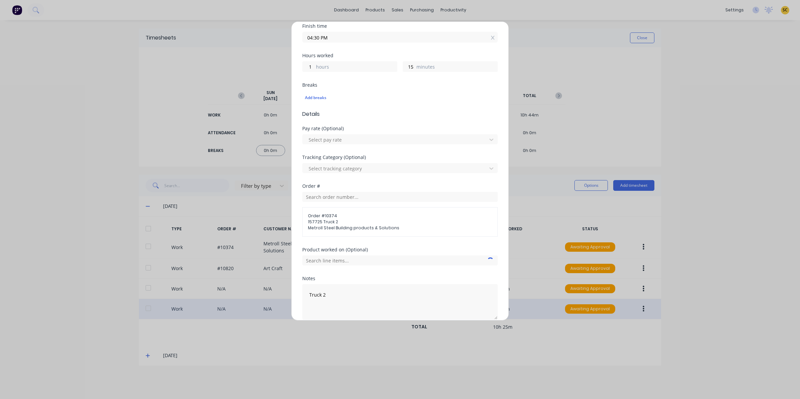
scroll to position [156, 0]
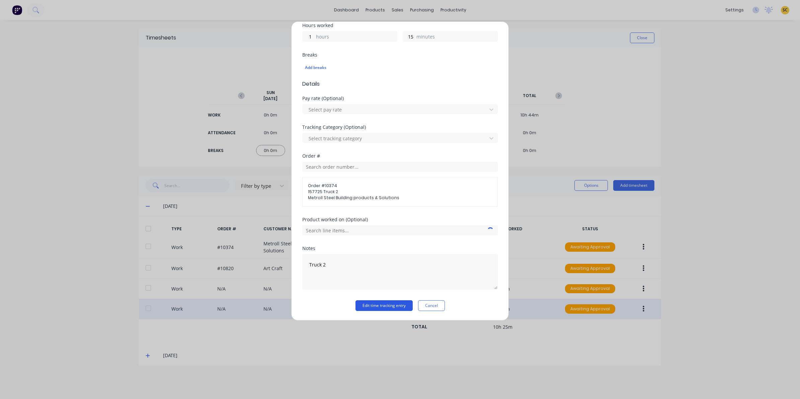
click at [389, 300] on button "Edit time tracking entry" at bounding box center [384, 305] width 57 height 11
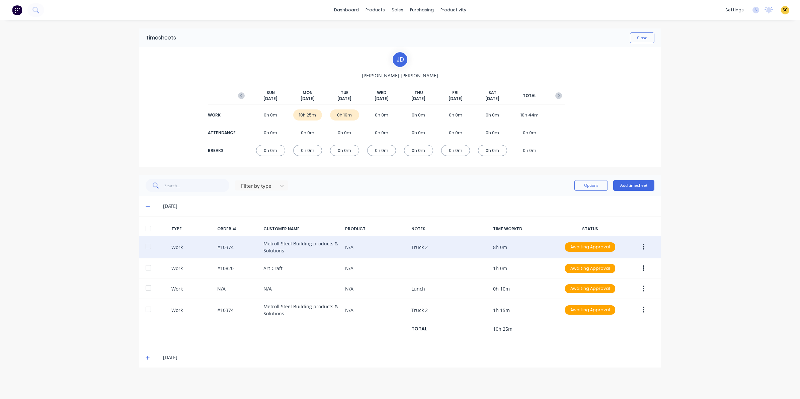
click at [647, 243] on button "button" at bounding box center [644, 247] width 16 height 12
click at [617, 217] on button "Edit" at bounding box center [620, 221] width 64 height 13
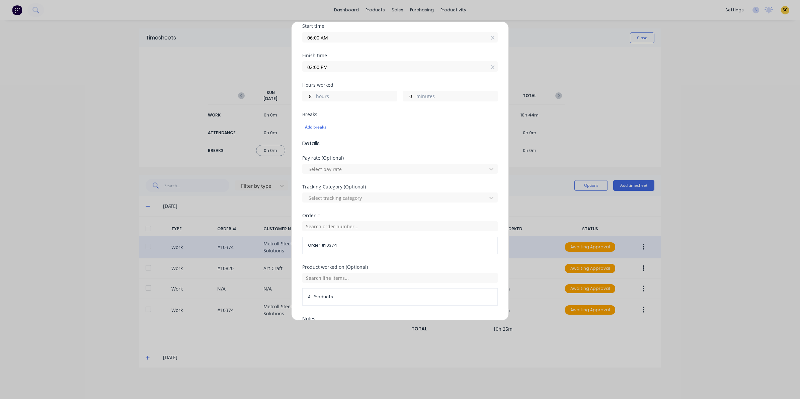
scroll to position [167, 0]
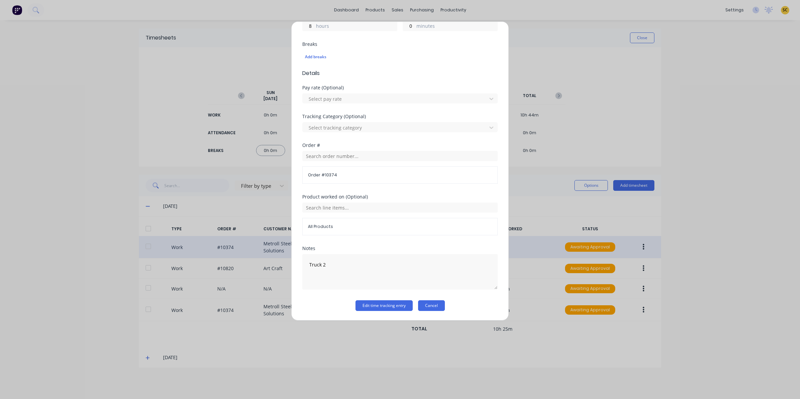
click at [435, 308] on button "Cancel" at bounding box center [431, 305] width 27 height 11
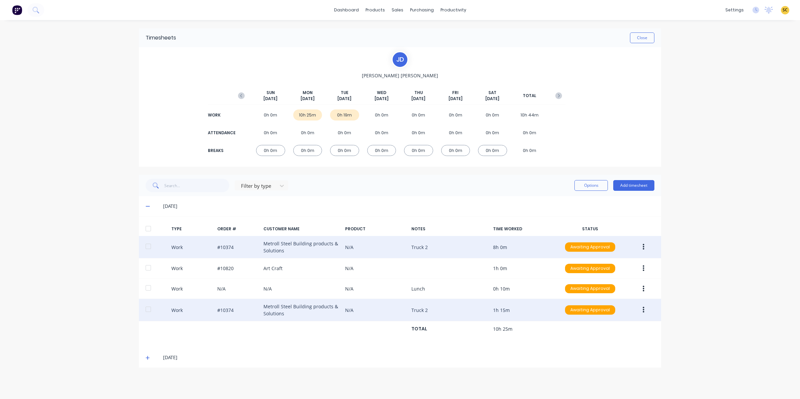
click at [644, 311] on icon "button" at bounding box center [644, 310] width 2 height 6
click at [615, 287] on div "Edit" at bounding box center [620, 285] width 52 height 10
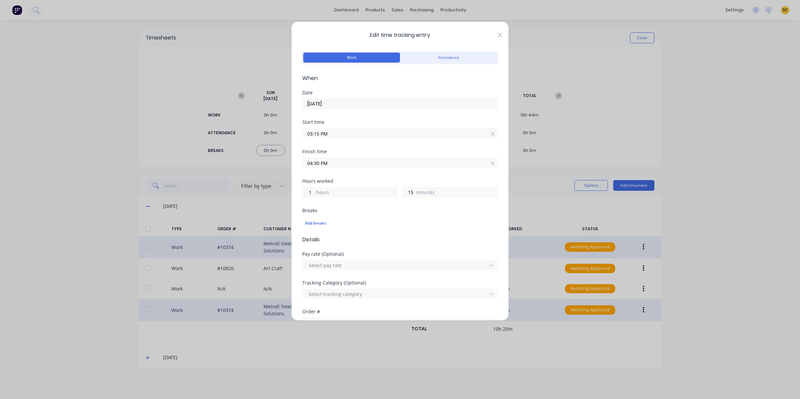
click at [498, 38] on icon at bounding box center [500, 34] width 4 height 5
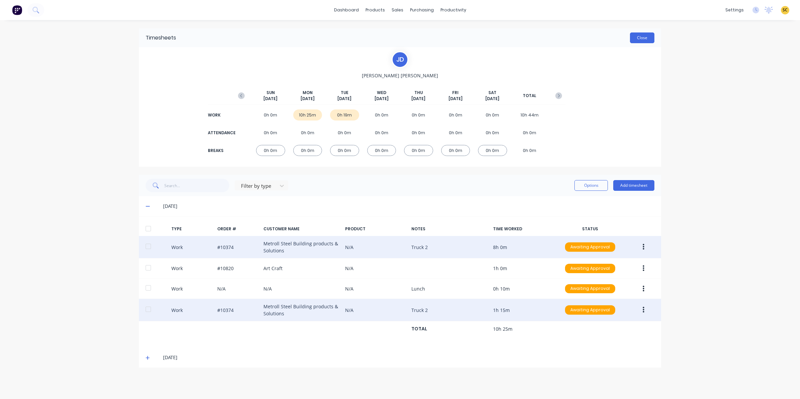
click at [633, 38] on button "Close" at bounding box center [642, 37] width 24 height 11
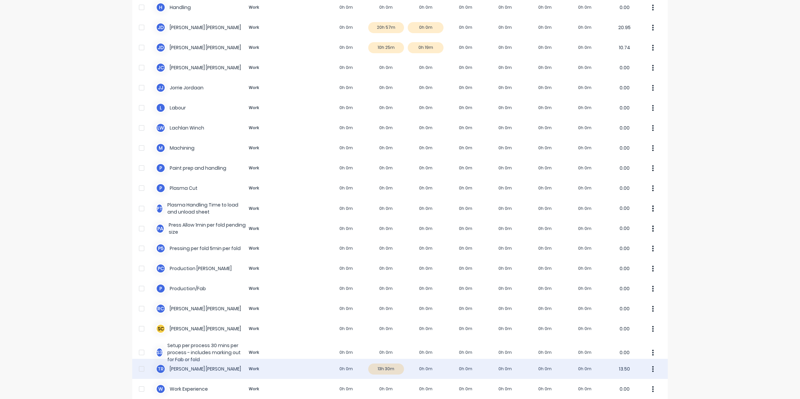
scroll to position [335, 0]
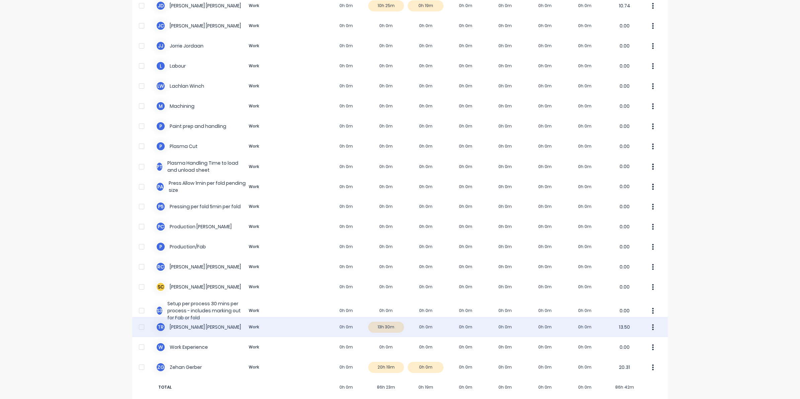
click at [378, 330] on div "T R Timothy Rademacher Work 0h 0m 13h 30m 0h 0m 0h 0m 0h 0m 0h 0m 0h 0m 13.50" at bounding box center [400, 327] width 536 height 20
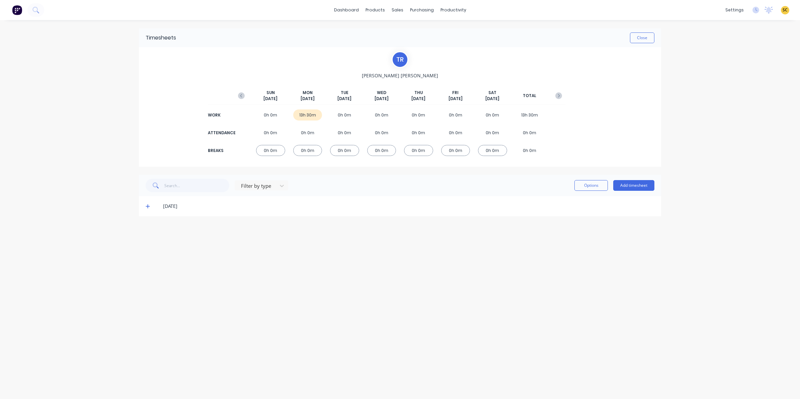
click at [148, 205] on icon at bounding box center [148, 206] width 4 height 5
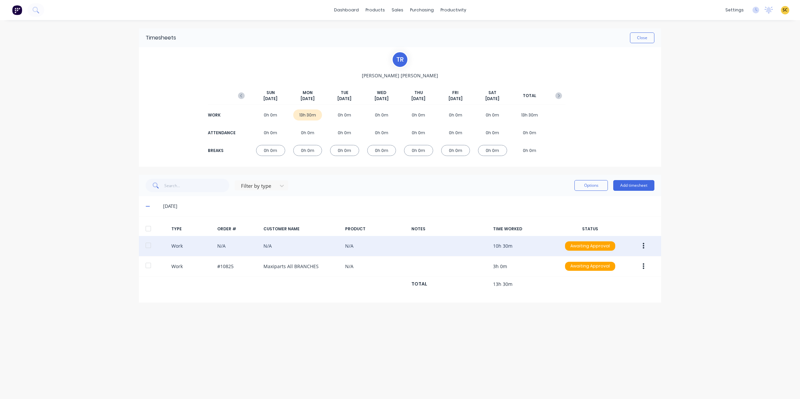
click at [645, 243] on button "button" at bounding box center [644, 246] width 16 height 12
click at [608, 224] on div "Edit" at bounding box center [620, 221] width 52 height 10
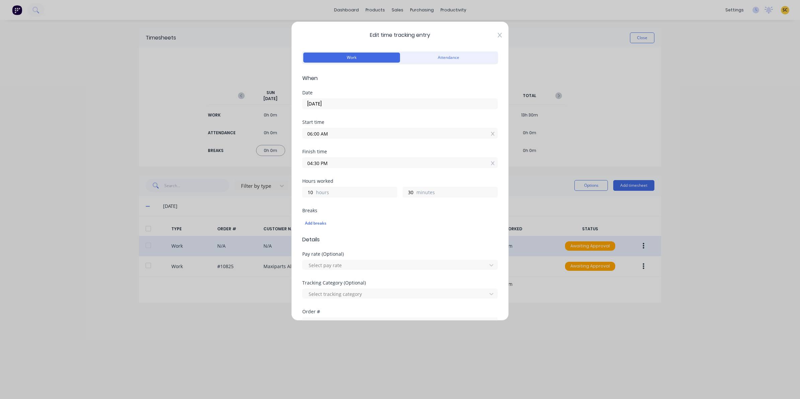
click at [498, 36] on icon at bounding box center [500, 35] width 4 height 5
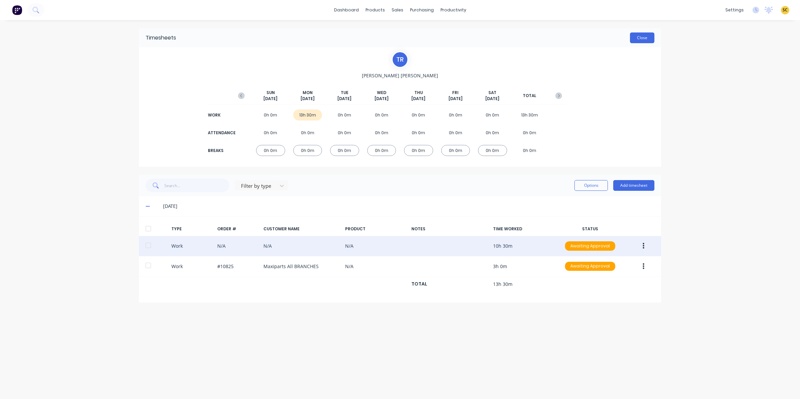
click at [639, 37] on button "Close" at bounding box center [642, 37] width 24 height 11
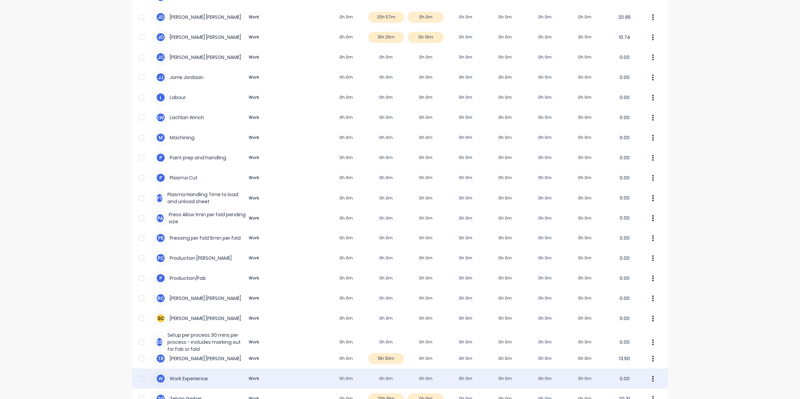
scroll to position [344, 0]
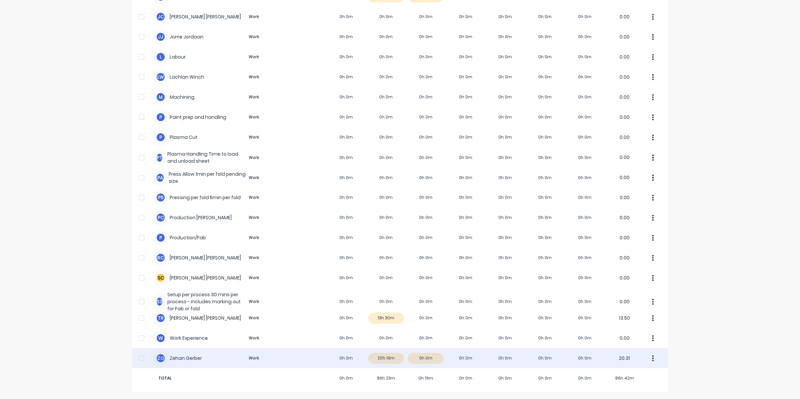
click at [376, 358] on div "Z G Zehan Gerber Work 0h 0m 20h 19m 0h 0m 0h 0m 0h 0m 0h 0m 0h 0m 20.31" at bounding box center [400, 358] width 536 height 20
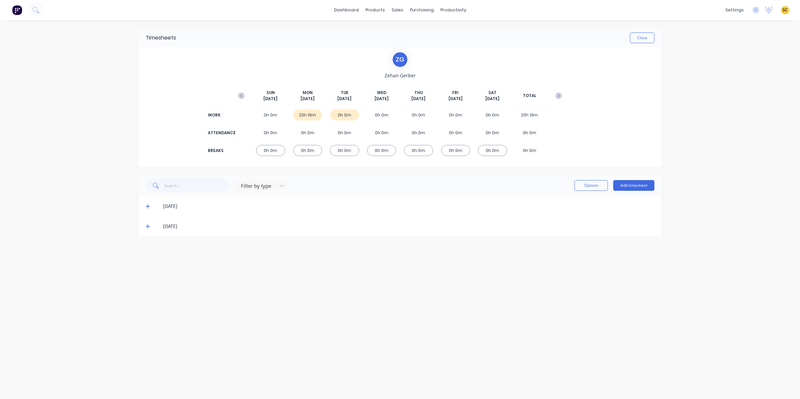
click at [147, 206] on icon at bounding box center [148, 206] width 4 height 5
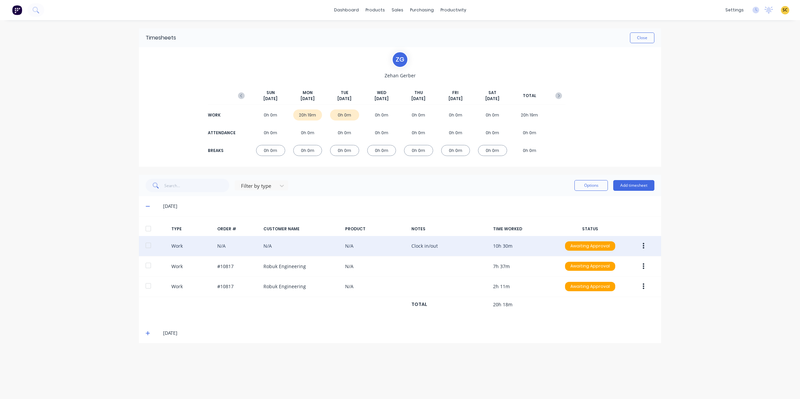
click at [641, 245] on button "button" at bounding box center [644, 246] width 16 height 12
click at [603, 227] on button "Edit" at bounding box center [620, 220] width 64 height 13
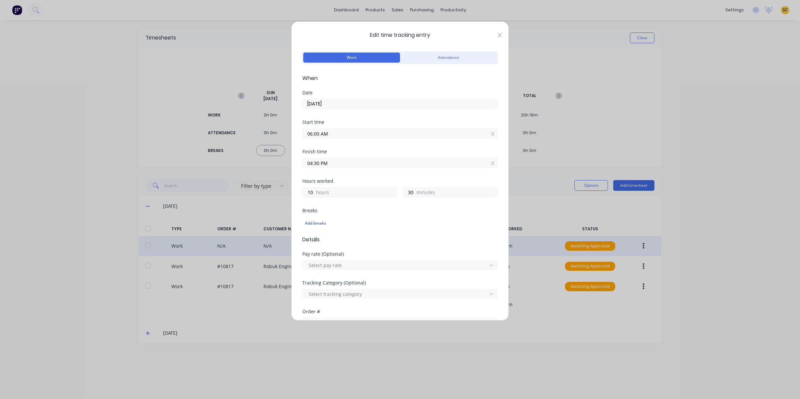
click at [498, 36] on icon at bounding box center [500, 34] width 4 height 5
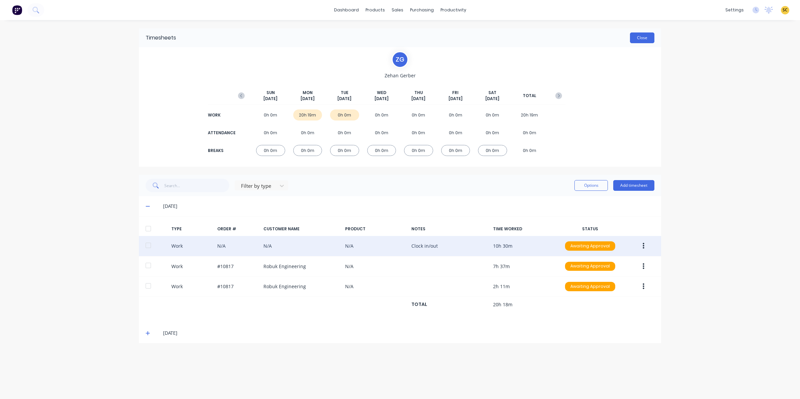
click at [642, 33] on button "Close" at bounding box center [642, 37] width 24 height 11
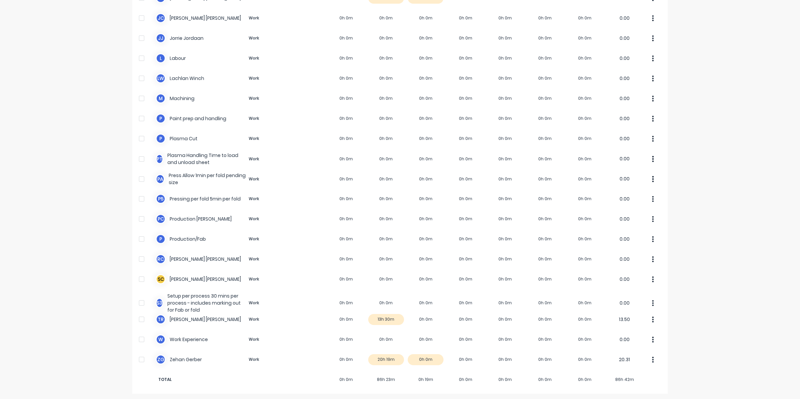
scroll to position [344, 0]
drag, startPoint x: 321, startPoint y: 366, endPoint x: 301, endPoint y: 412, distance: 50.1
drag, startPoint x: 301, startPoint y: 412, endPoint x: 734, endPoint y: 192, distance: 485.7
click at [734, 192] on div "dashboard products sales purchasing productivity dashboard products Product Cat…" at bounding box center [400, 199] width 800 height 399
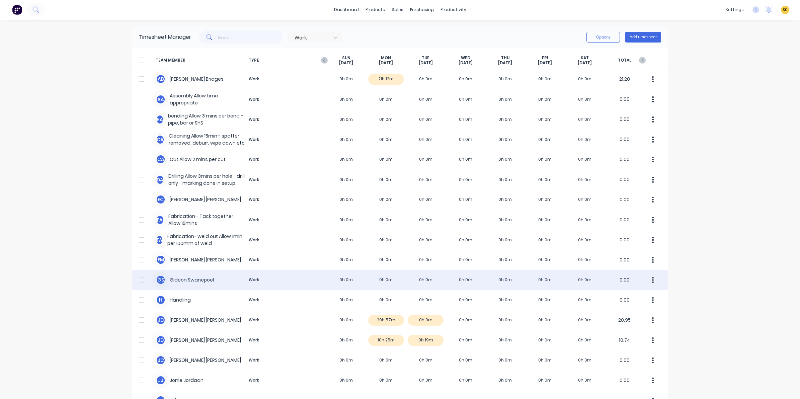
scroll to position [0, 0]
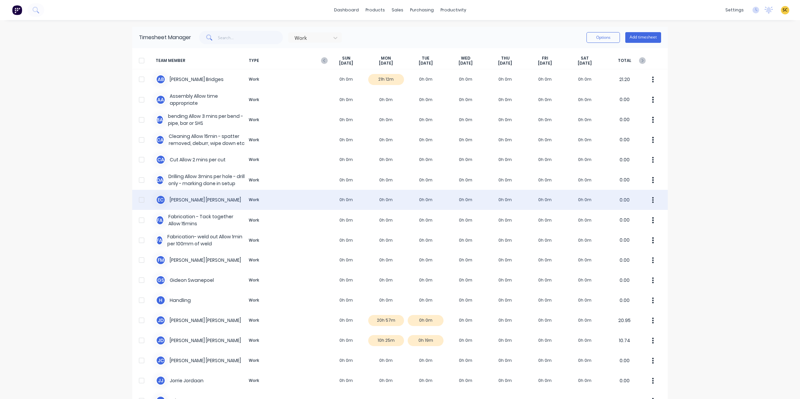
click at [652, 200] on button "button" at bounding box center [653, 199] width 14 height 13
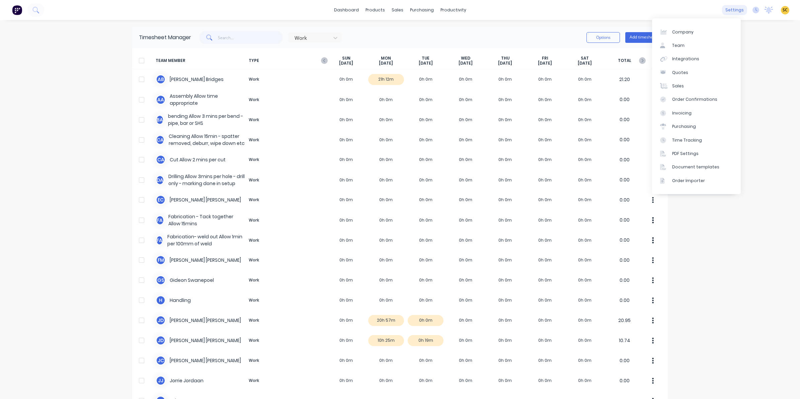
click at [731, 9] on div "settings" at bounding box center [734, 10] width 25 height 10
click at [671, 46] on link "Team" at bounding box center [696, 45] width 89 height 13
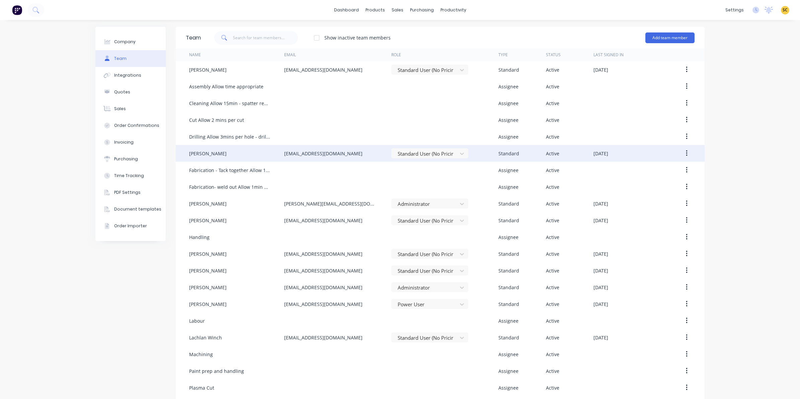
click at [686, 151] on icon "button" at bounding box center [687, 153] width 2 height 7
click at [647, 187] on div "Disable" at bounding box center [663, 184] width 52 height 10
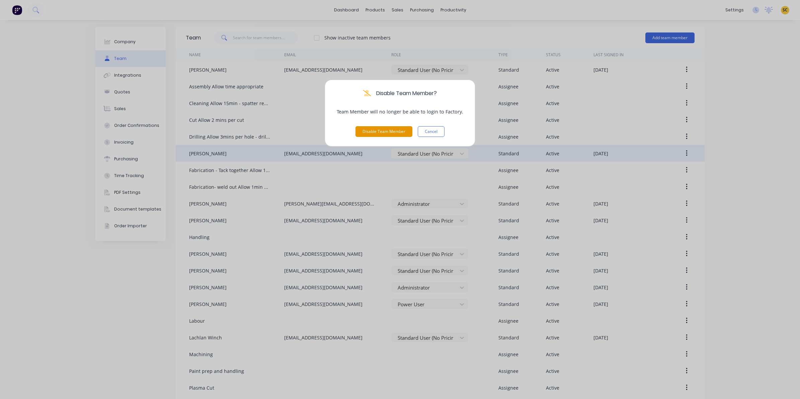
click at [382, 128] on button "Disable Team Member" at bounding box center [384, 131] width 57 height 11
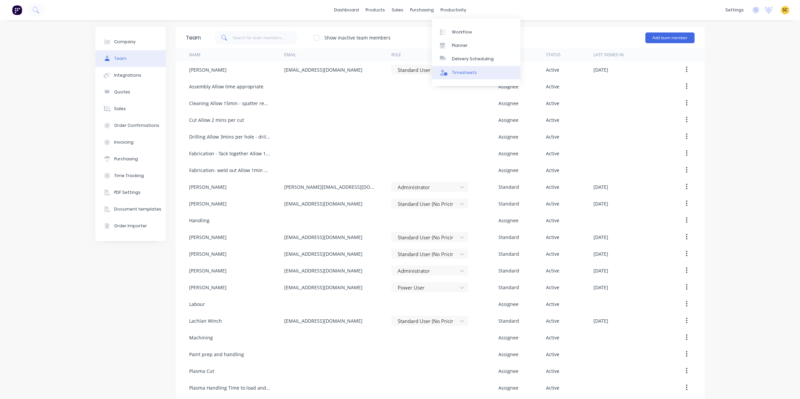
click at [463, 70] on div "Timesheets" at bounding box center [464, 73] width 25 height 6
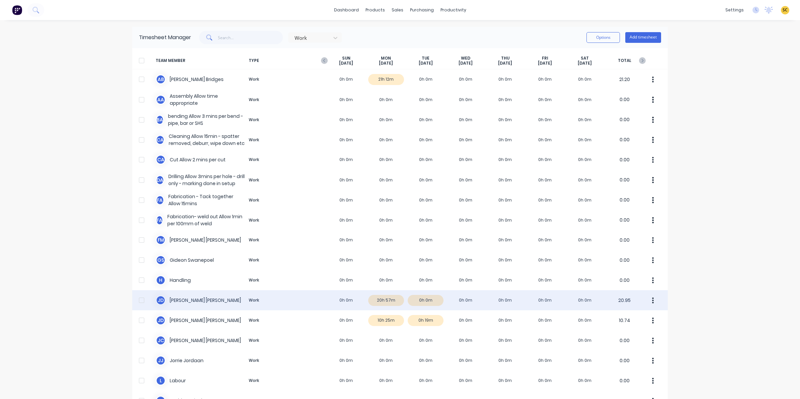
click at [196, 298] on div "J D Joel De Vries Work 0h 0m 20h 57m 0h 0m 0h 0m 0h 0m 0h 0m 0h 0m 20.95" at bounding box center [400, 300] width 536 height 20
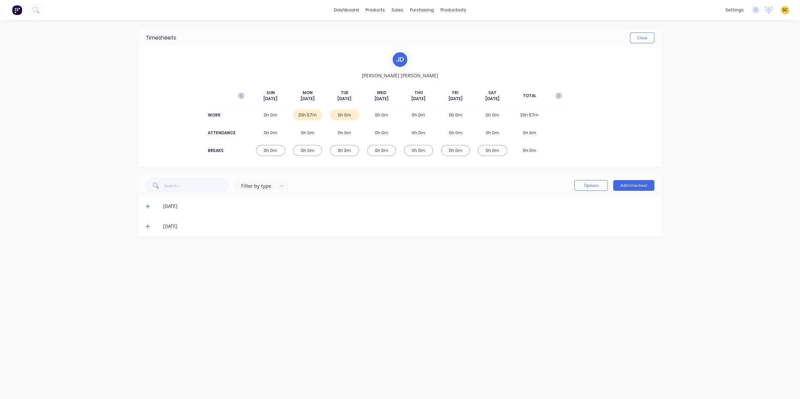
click at [153, 223] on div "14/10/25" at bounding box center [403, 226] width 502 height 7
click at [150, 223] on span at bounding box center [149, 226] width 7 height 7
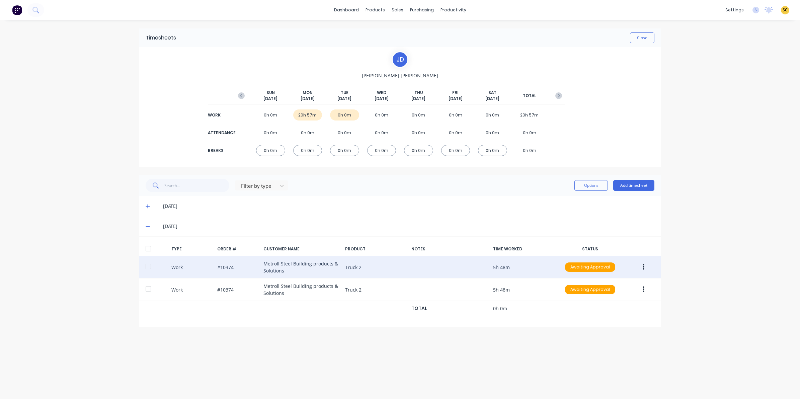
click at [644, 262] on button "button" at bounding box center [644, 267] width 16 height 12
click at [616, 245] on div "Edit" at bounding box center [620, 242] width 52 height 10
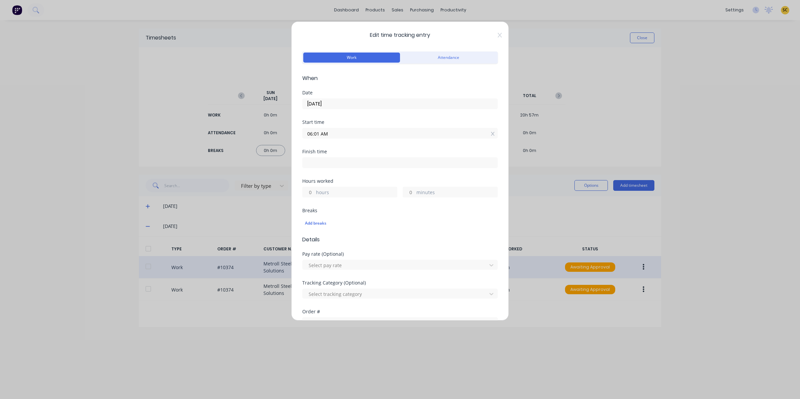
click at [490, 31] on span "Edit time tracking entry" at bounding box center [400, 35] width 196 height 8
drag, startPoint x: 490, startPoint y: 31, endPoint x: 493, endPoint y: 33, distance: 3.8
click at [491, 32] on span "Edit time tracking entry" at bounding box center [400, 35] width 196 height 8
click at [498, 34] on icon at bounding box center [500, 34] width 4 height 5
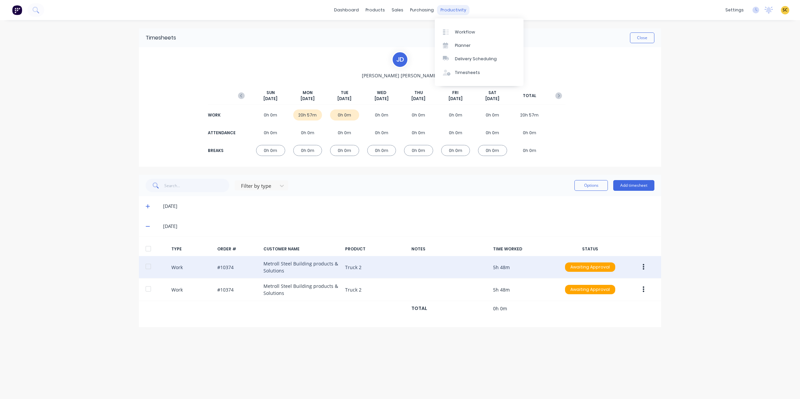
click at [452, 10] on div "productivity" at bounding box center [453, 10] width 32 height 10
click at [465, 75] on div "Timesheets" at bounding box center [467, 73] width 25 height 6
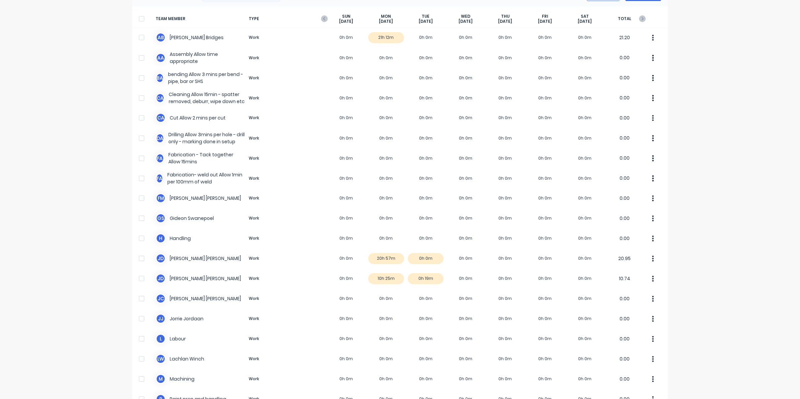
click at [749, 155] on div "dashboard products sales purchasing productivity dashboard products Product Cat…" at bounding box center [400, 199] width 800 height 399
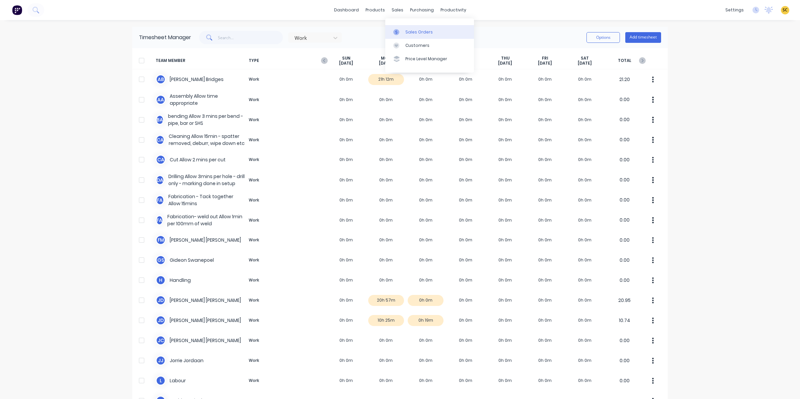
click at [404, 29] on link "Sales Orders" at bounding box center [429, 31] width 89 height 13
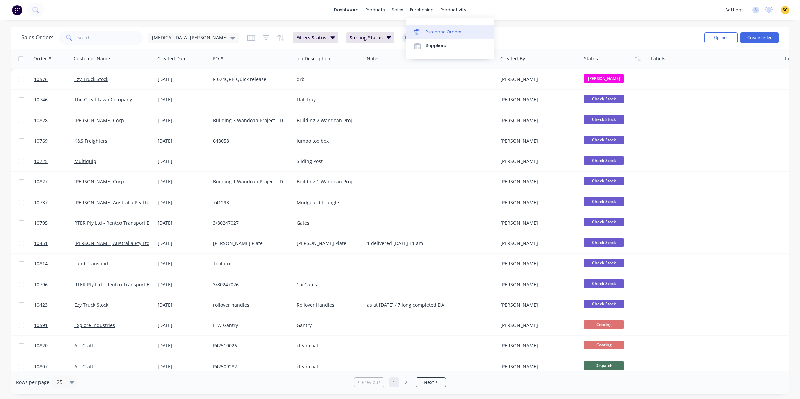
click at [431, 29] on link "Purchase Orders" at bounding box center [450, 31] width 89 height 13
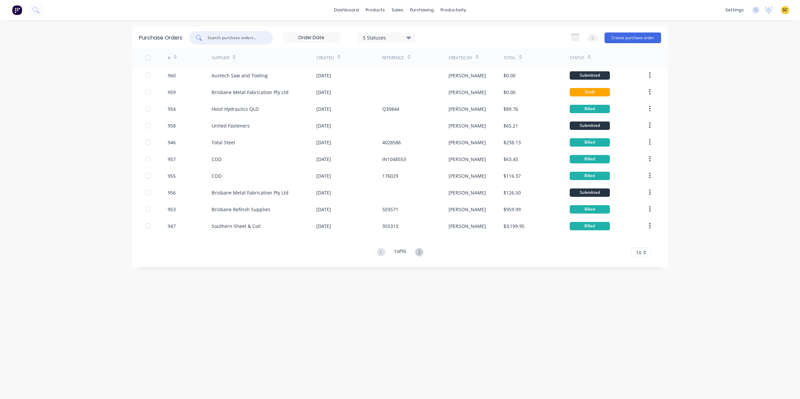
click at [232, 39] on input "text" at bounding box center [235, 37] width 56 height 7
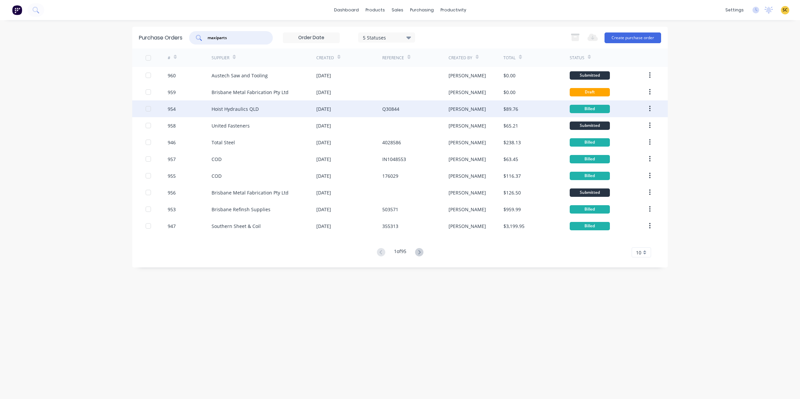
type input "maxiparts"
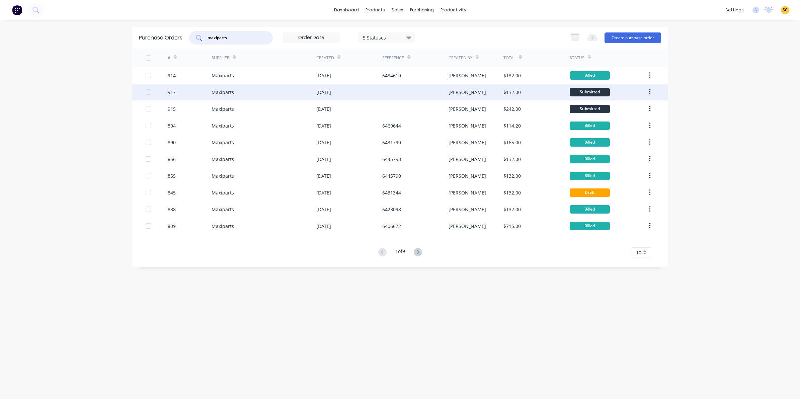
click at [359, 93] on div "25 Sep 2025" at bounding box center [349, 92] width 66 height 17
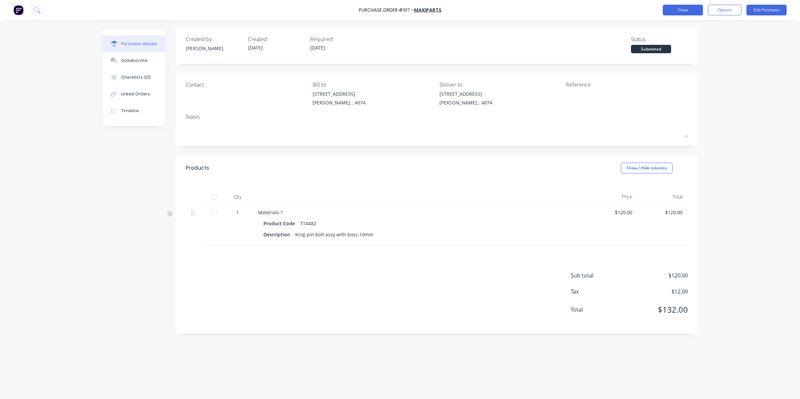
click at [692, 12] on button "Close" at bounding box center [683, 10] width 40 height 11
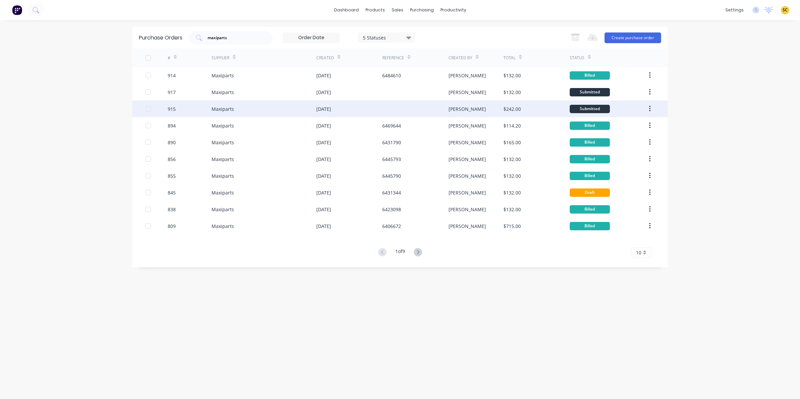
click at [414, 105] on div at bounding box center [415, 108] width 66 height 17
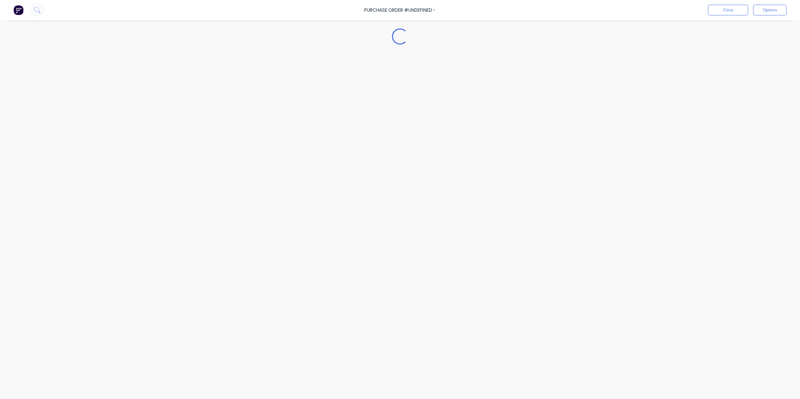
type textarea "x"
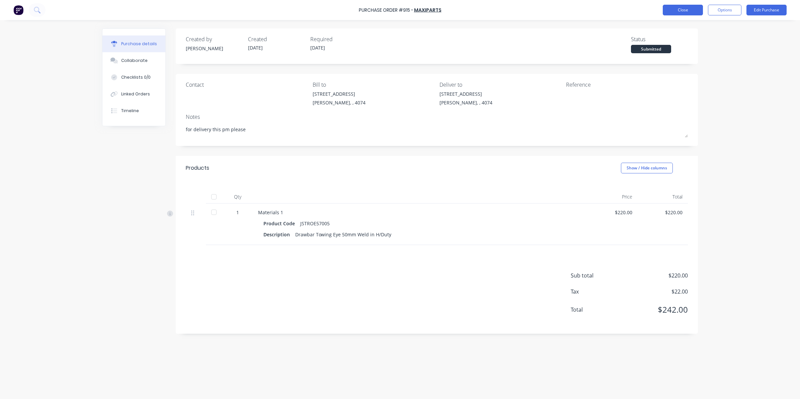
click at [688, 7] on button "Close" at bounding box center [683, 10] width 40 height 11
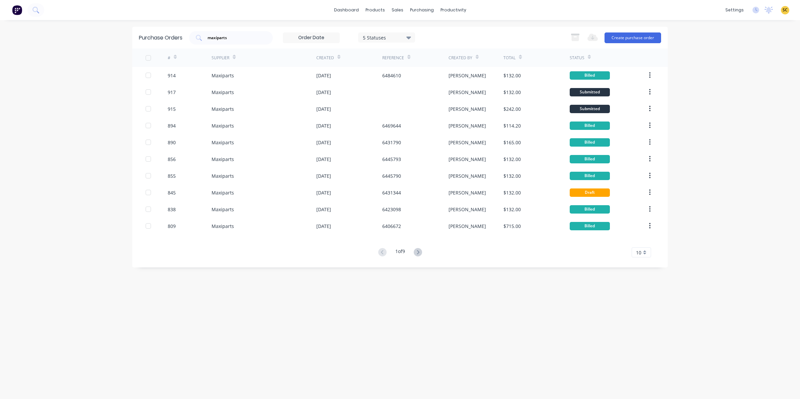
drag, startPoint x: 58, startPoint y: 302, endPoint x: 320, endPoint y: 312, distance: 262.7
click at [320, 312] on div "Purchase Orders maxiparts 5 Statuses 5 Statuses Export to Excel (XLSX) Create p…" at bounding box center [400, 210] width 536 height 366
click at [342, 56] on div "Created" at bounding box center [349, 58] width 66 height 18
click at [339, 56] on icon at bounding box center [339, 57] width 3 height 5
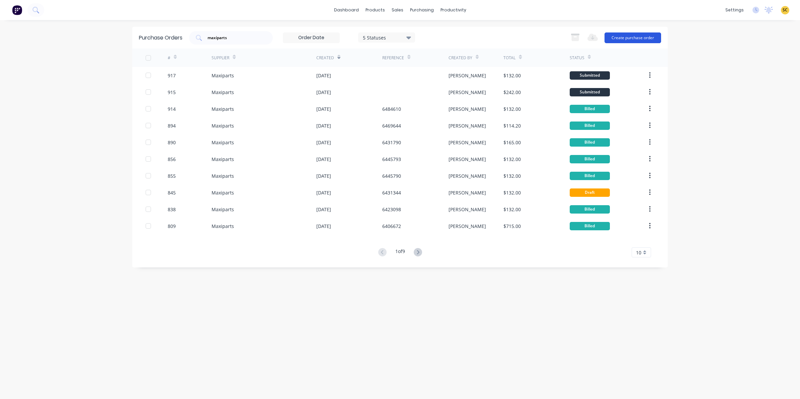
click at [630, 36] on button "Create purchase order" at bounding box center [633, 37] width 57 height 11
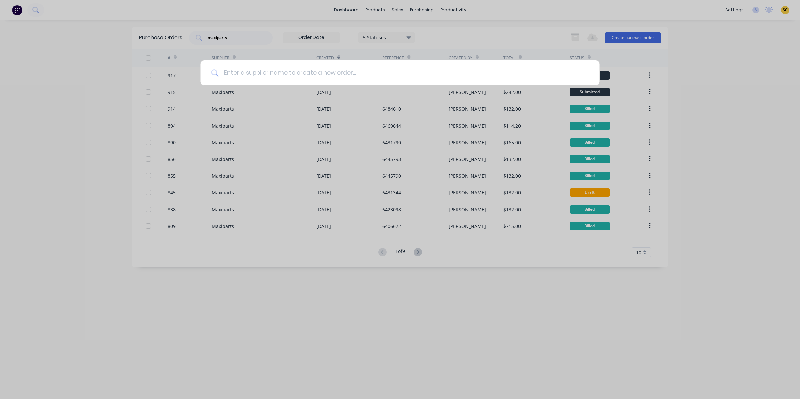
click at [390, 80] on input at bounding box center [403, 72] width 371 height 25
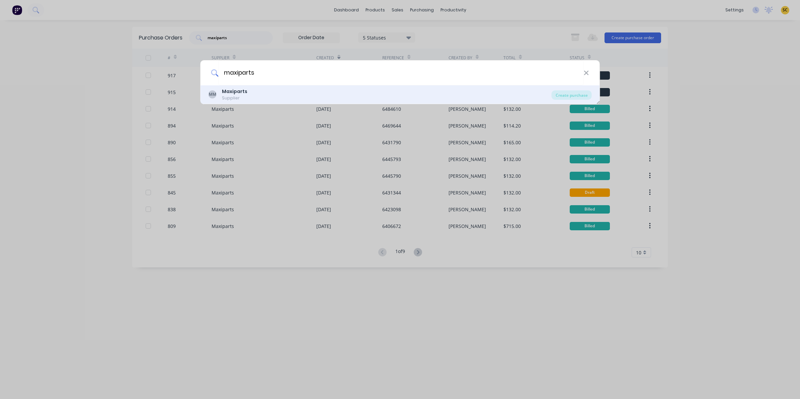
type input "maxiparts"
click at [294, 92] on div "MM Maxiparts Supplier" at bounding box center [380, 94] width 343 height 13
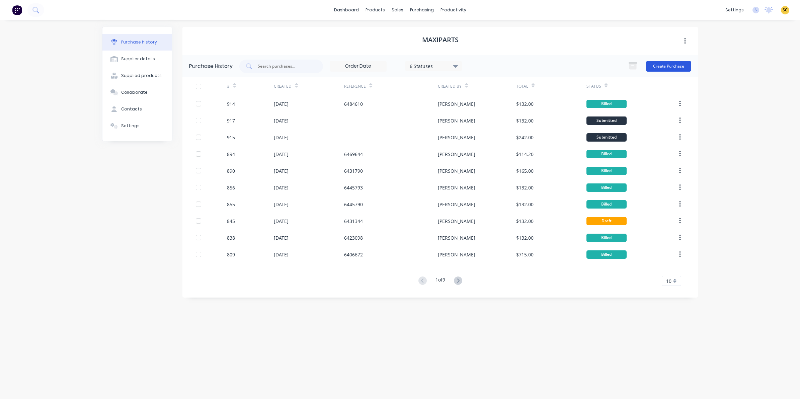
click at [681, 67] on button "Create Purchase" at bounding box center [668, 66] width 45 height 11
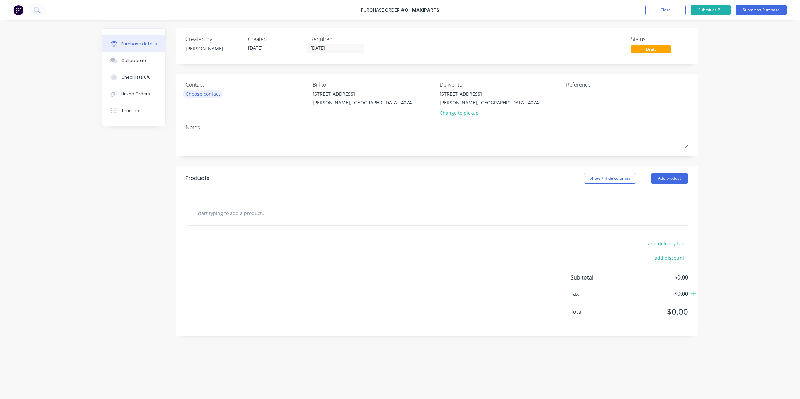
click at [219, 90] on div "Choose contact" at bounding box center [203, 93] width 34 height 7
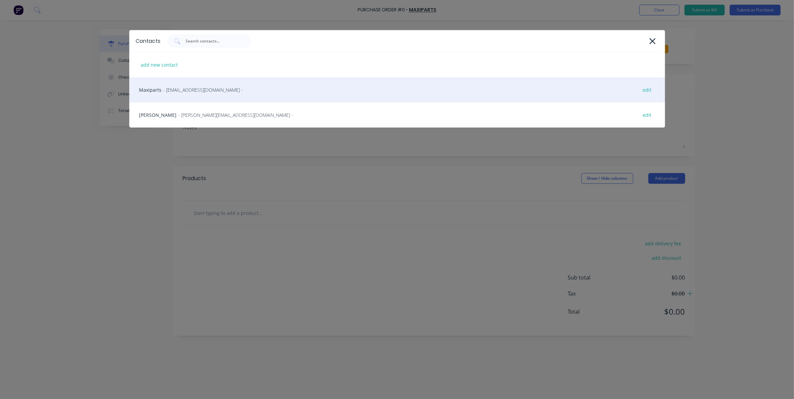
click at [186, 86] on span "- brisbane.wholesale@maxiparts.com.au -" at bounding box center [203, 89] width 80 height 7
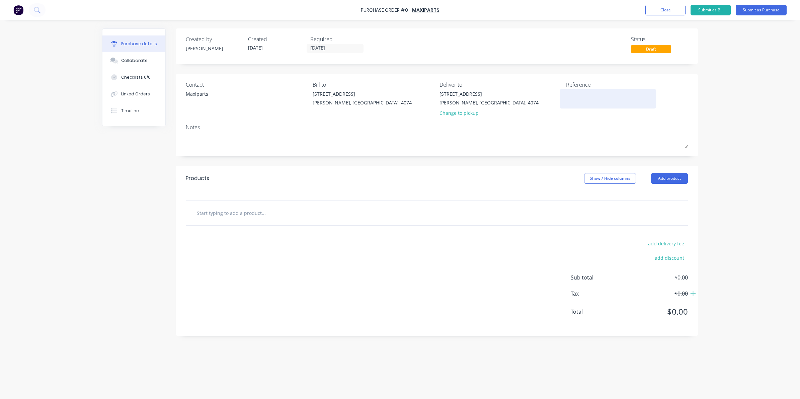
click at [590, 101] on textarea at bounding box center [608, 97] width 84 height 15
type textarea "x"
type textarea "6"
type textarea "x"
type textarea "65"
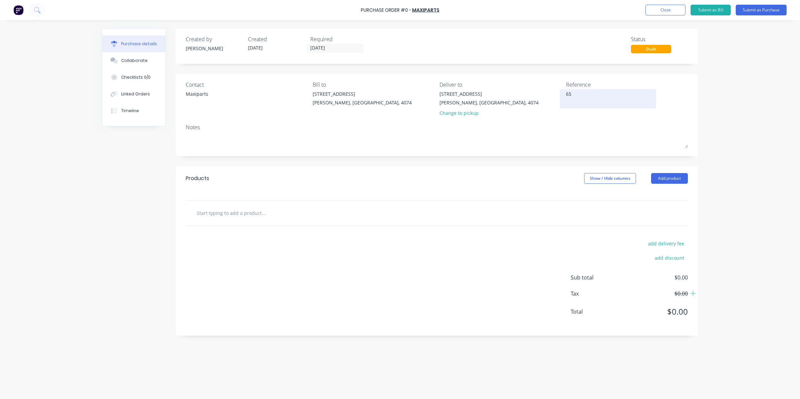
type textarea "x"
type textarea "651"
type textarea "x"
type textarea "6518"
type textarea "x"
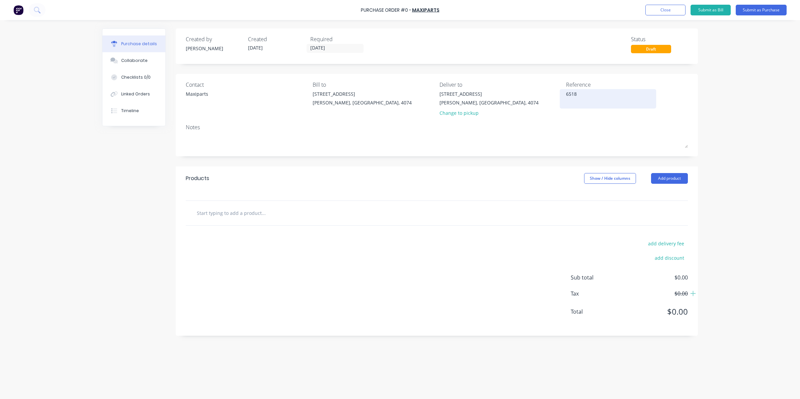
type textarea "65183"
type textarea "x"
type textarea "651839"
type textarea "x"
type textarea "6518391"
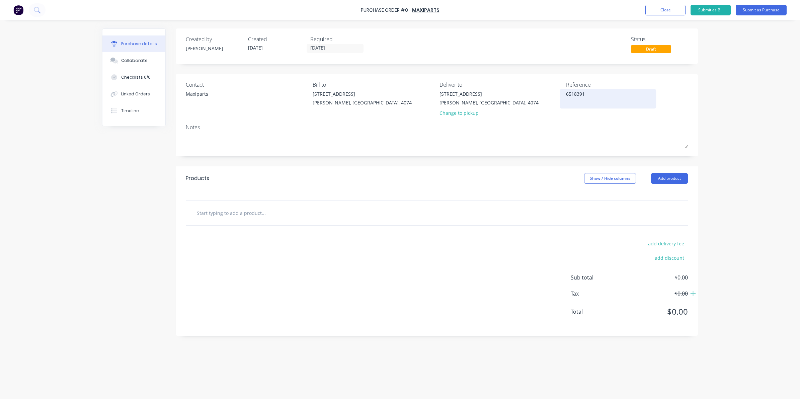
type textarea "x"
type textarea "6518391"
type textarea "x"
type input "E"
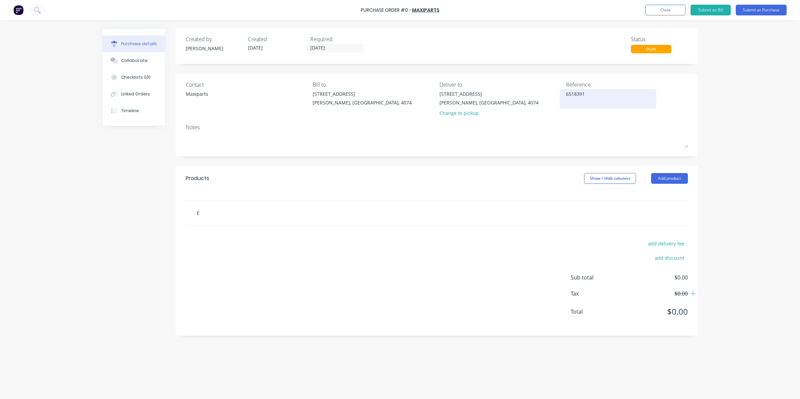
type textarea "x"
type input "EL"
type textarea "x"
type input "ELM"
type textarea "x"
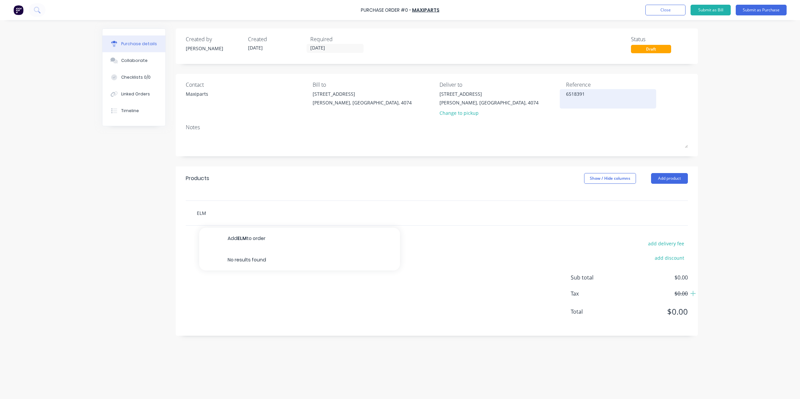
type input "ELM4"
type textarea "x"
type input "ELM47"
type textarea "x"
type input "ELM470"
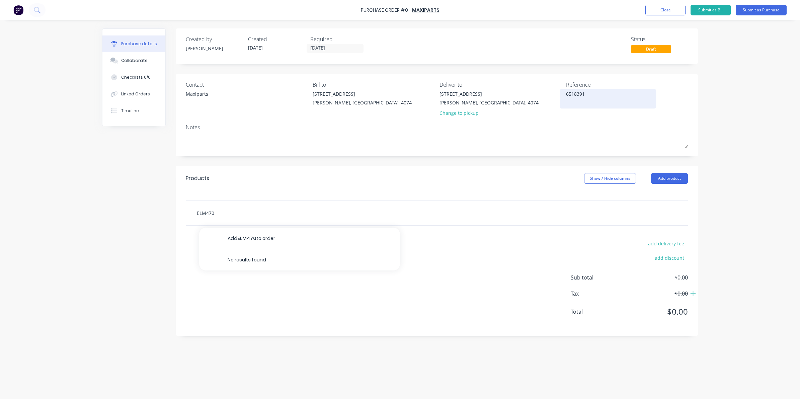
type textarea "x"
type input "ELM4700"
type textarea "x"
type input "ELM47001"
type textarea "x"
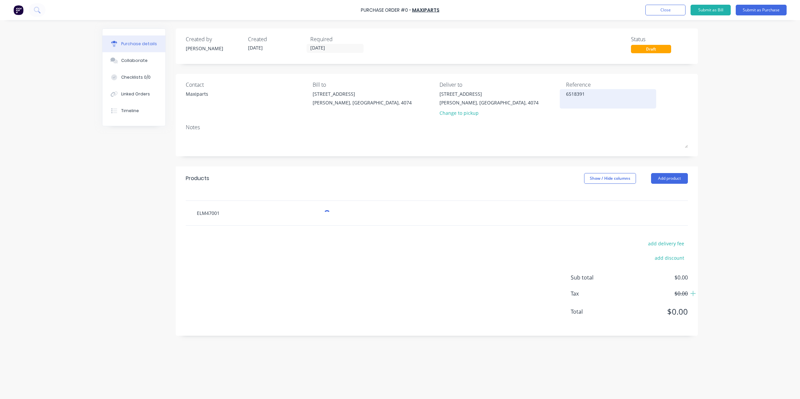
type input "ELM47001A"
drag, startPoint x: 239, startPoint y: 215, endPoint x: 136, endPoint y: 230, distance: 104.1
click at [136, 230] on div "Created by Sarah Created 14/10/25 Required 14/10/25 Status Draft Contact Maxipa…" at bounding box center [400, 207] width 596 height 359
type textarea "x"
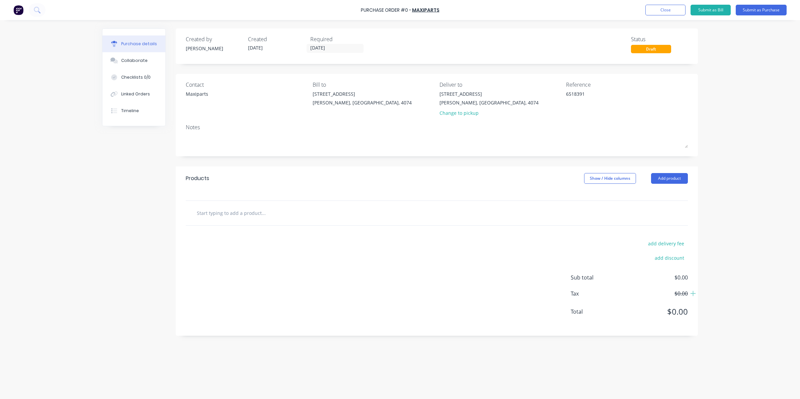
type input "M"
type textarea "x"
type input "MS"
type textarea "x"
type input "MSZ"
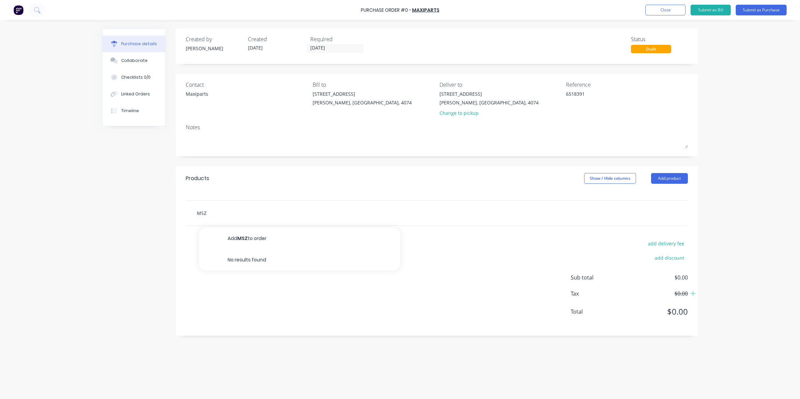
type textarea "x"
type input "MSZB"
type textarea "x"
type input "MSZB1"
type textarea "x"
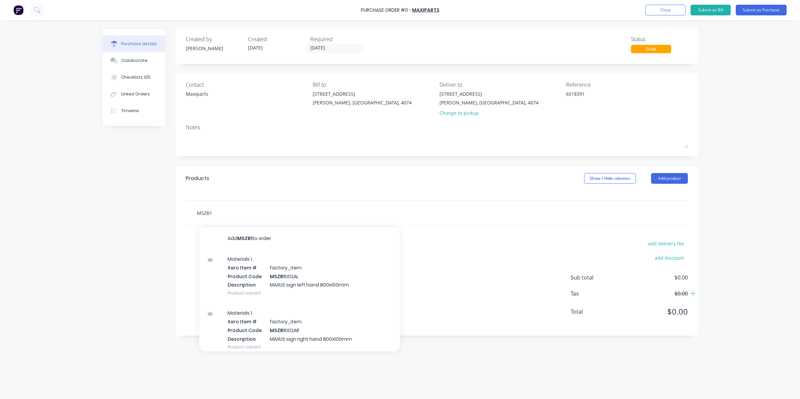
type input "MSZB10"
type textarea "x"
type input "MSZB100"
type textarea "x"
type input "MSZB1002"
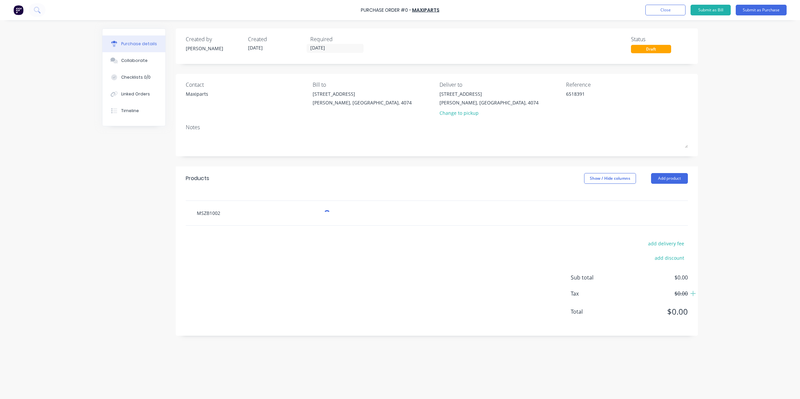
type textarea "x"
type input "MSZB1002S"
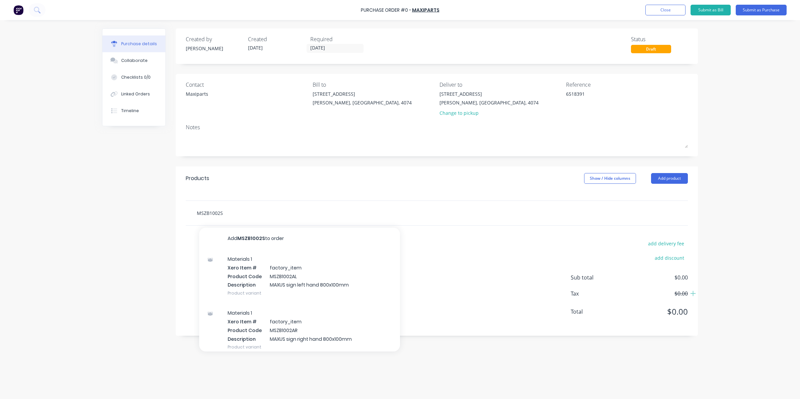
type textarea "x"
type input "MSZB1002SL"
click at [239, 215] on input "MSZB1002SL" at bounding box center [264, 212] width 134 height 13
type textarea "x"
type input "MSZB1002S"
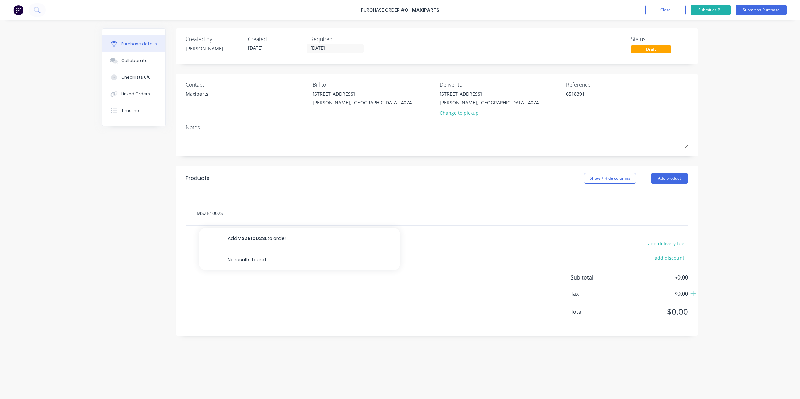
type textarea "x"
type input "MSZB1002"
type textarea "x"
type input "MSZB100"
type textarea "x"
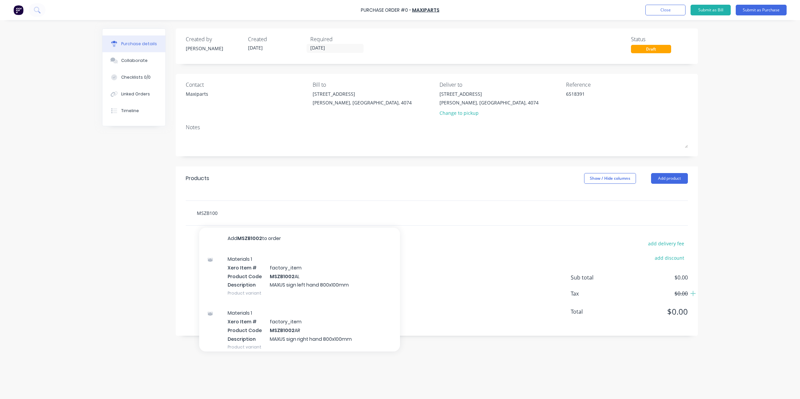
type input "MSZB1002"
type textarea "x"
type input "MSZB1002S"
type textarea "x"
type input "MSZB1002"
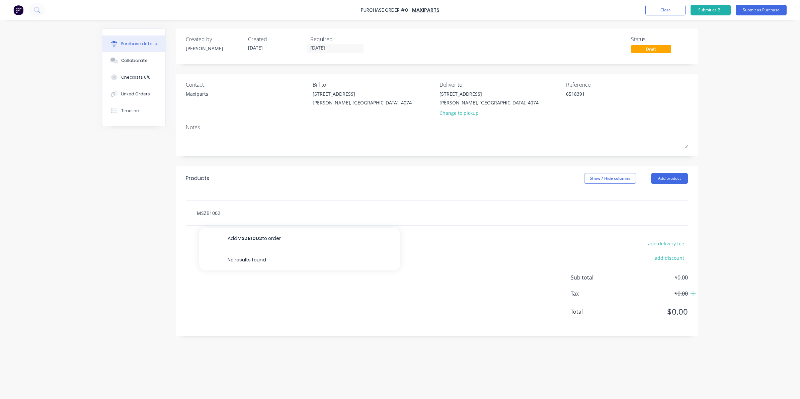
type textarea "x"
type input "MSZB100"
type textarea "x"
type input "MSZB1001"
type textarea "x"
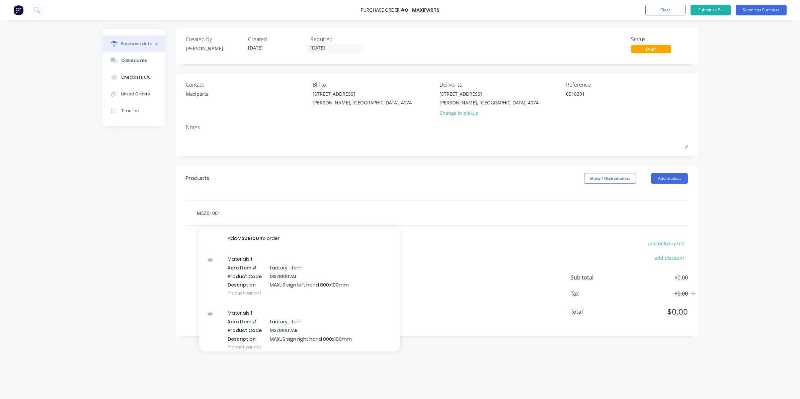
type input "MSZB1001S"
drag, startPoint x: 209, startPoint y: 213, endPoint x: 183, endPoint y: 217, distance: 26.1
click at [183, 217] on div "MSZB1001S Add MSZB1001S to order No results found" at bounding box center [437, 213] width 522 height 25
type textarea "x"
type input "M1001S"
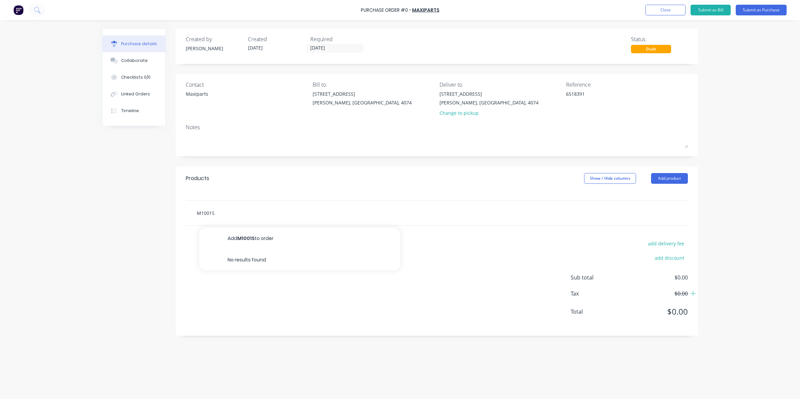
type textarea "x"
type input "MS1001S"
type textarea "x"
type input "MSR1001S"
type textarea "x"
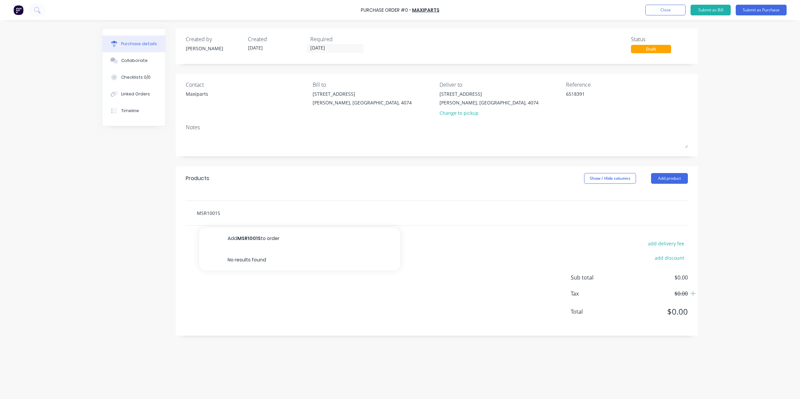
type input "MSRM1001S"
drag, startPoint x: 255, startPoint y: 212, endPoint x: 146, endPoint y: 211, distance: 109.8
click at [146, 211] on div "Created by Sarah Created 14/10/25 Required 14/10/25 Status Draft Contact Maxipa…" at bounding box center [400, 207] width 596 height 359
type textarea "x"
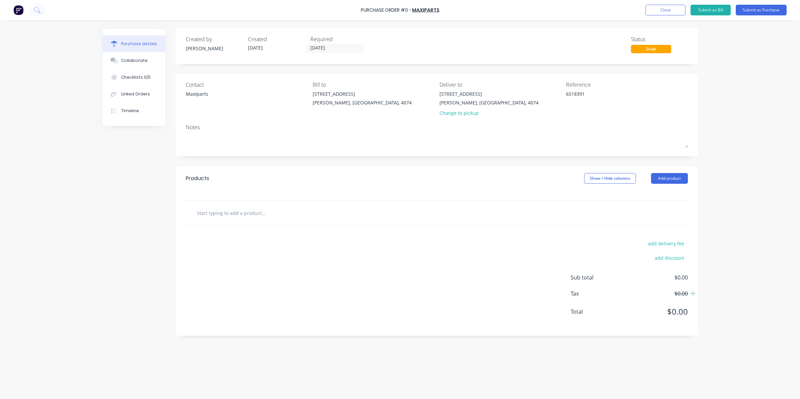
type input "M"
type textarea "x"
type input "MS"
type textarea "x"
type input "MSR"
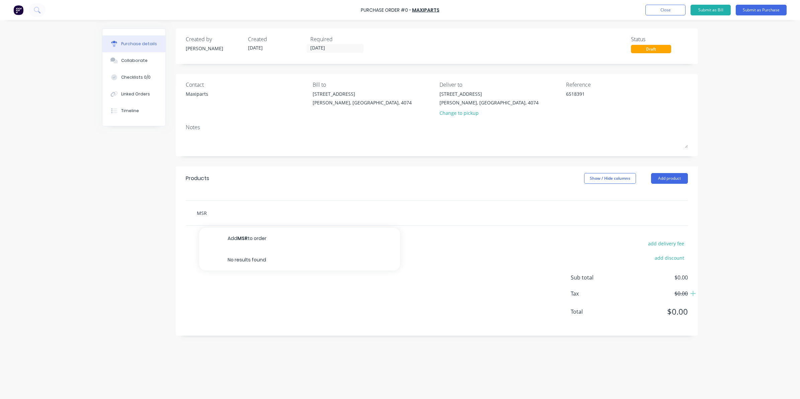
type textarea "x"
type input "MSRM"
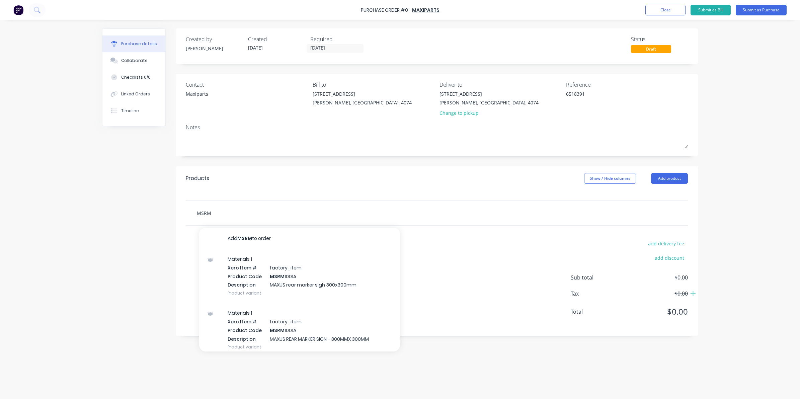
type textarea "x"
type input "MSRM1"
type textarea "x"
type input "MSRM10"
type textarea "x"
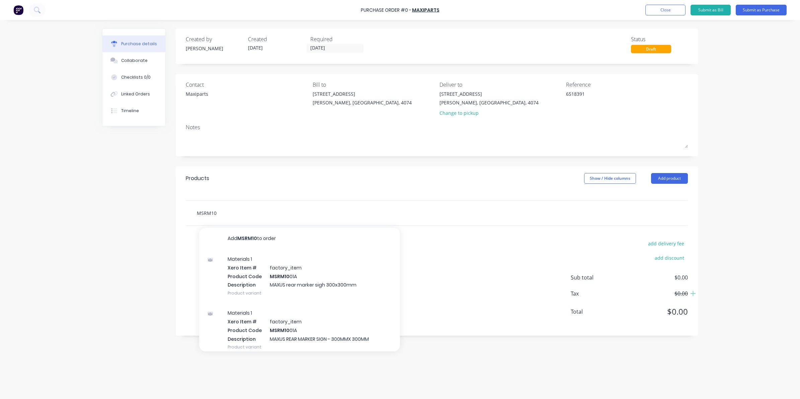
type input "MSRM100"
type textarea "x"
type input "MSRM1001"
type textarea "x"
type input "MSRM1001D"
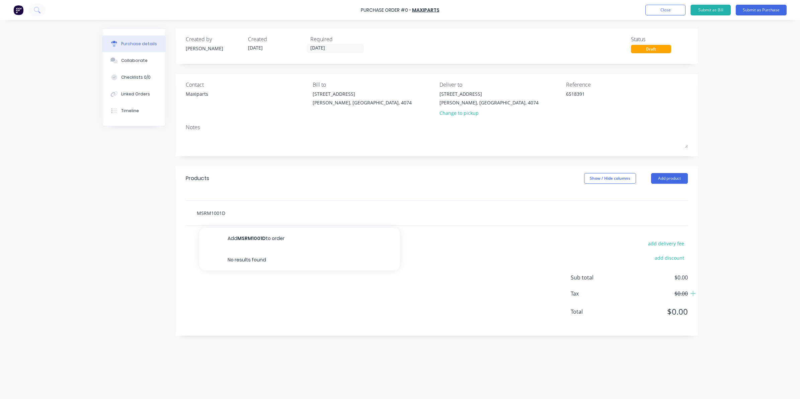
type textarea "x"
type input "MSRM1001"
type textarea "x"
type input "MSRM1001S"
type textarea "x"
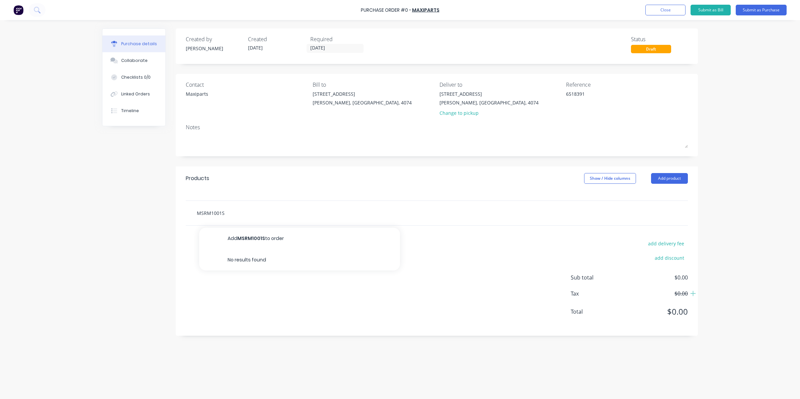
type input "MSRM1001"
type textarea "x"
type input "MSRM100"
type textarea "x"
type input "MSRM10"
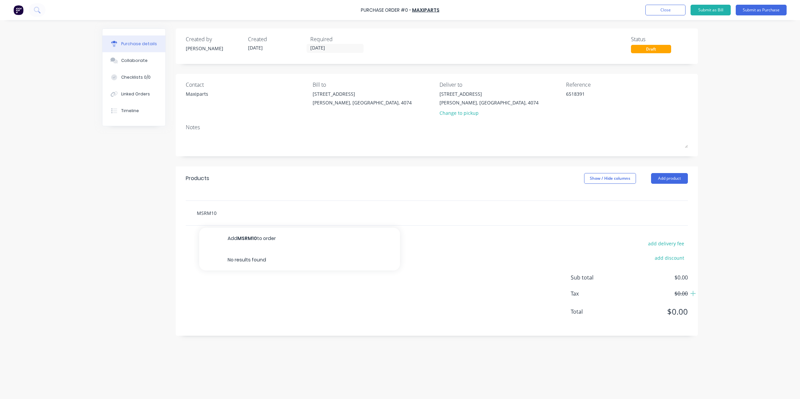
type textarea "x"
type input "MSRM1"
type textarea "x"
type input "MSRM"
type textarea "x"
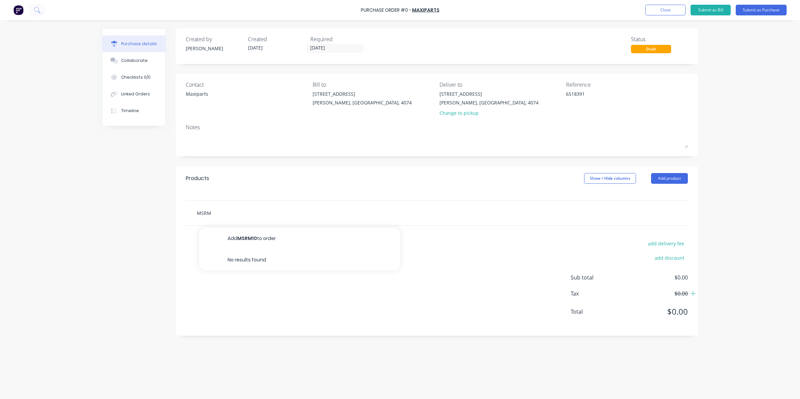
type input "MSR"
type textarea "x"
type input "MS"
type textarea "x"
type input "M"
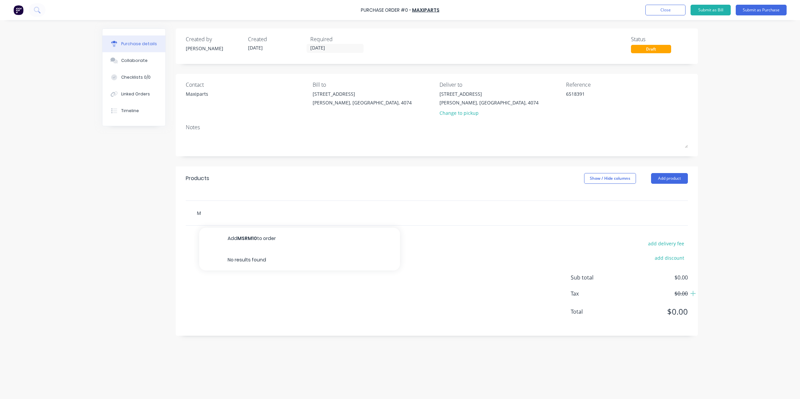
type textarea "x"
click at [229, 217] on input "text" at bounding box center [264, 212] width 134 height 13
drag, startPoint x: 325, startPoint y: 95, endPoint x: 249, endPoint y: 195, distance: 125.3
drag, startPoint x: 249, startPoint y: 195, endPoint x: 227, endPoint y: 215, distance: 30.1
click at [227, 215] on input "text" at bounding box center [264, 212] width 134 height 13
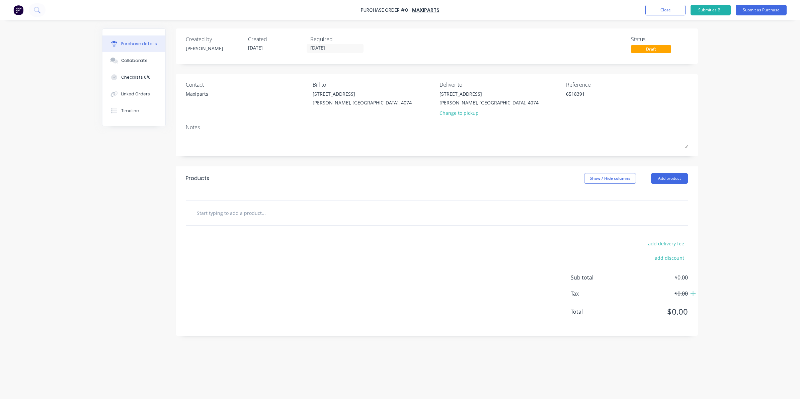
click at [211, 203] on div at bounding box center [437, 213] width 502 height 24
type textarea "x"
click at [223, 215] on input "text" at bounding box center [264, 212] width 134 height 13
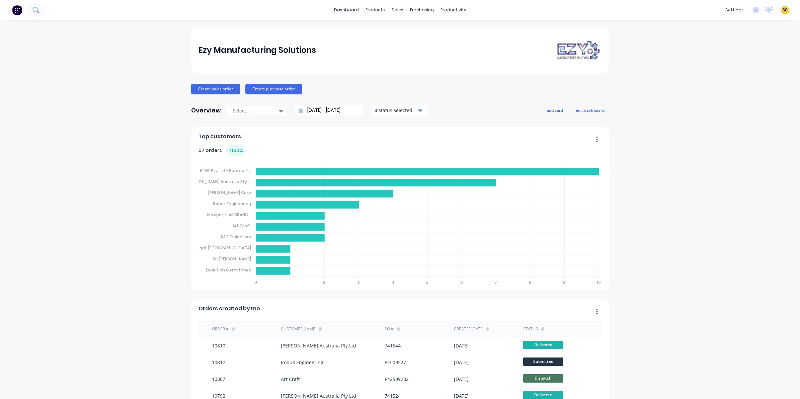
click at [30, 8] on button at bounding box center [35, 9] width 17 height 13
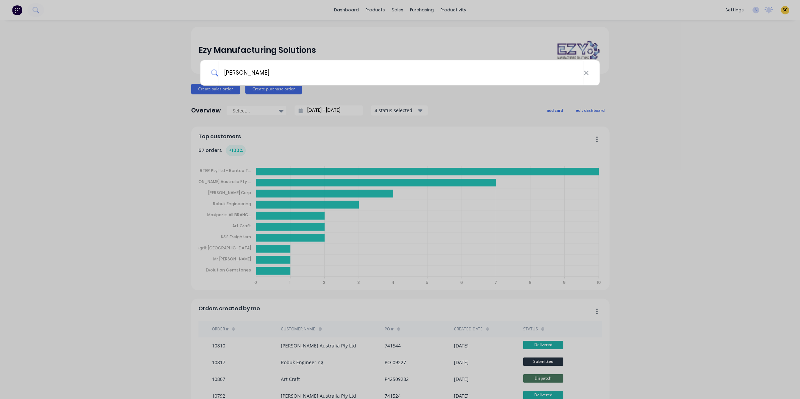
type input "[PERSON_NAME]"
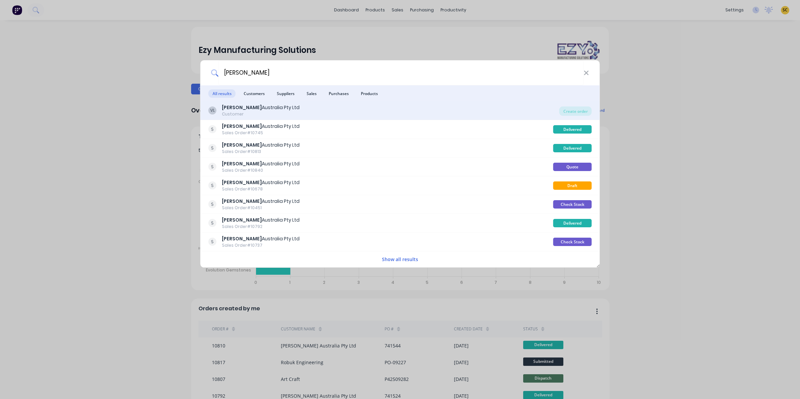
click at [548, 111] on div "[PERSON_NAME] Australia Pty Ltd Customer" at bounding box center [384, 110] width 351 height 13
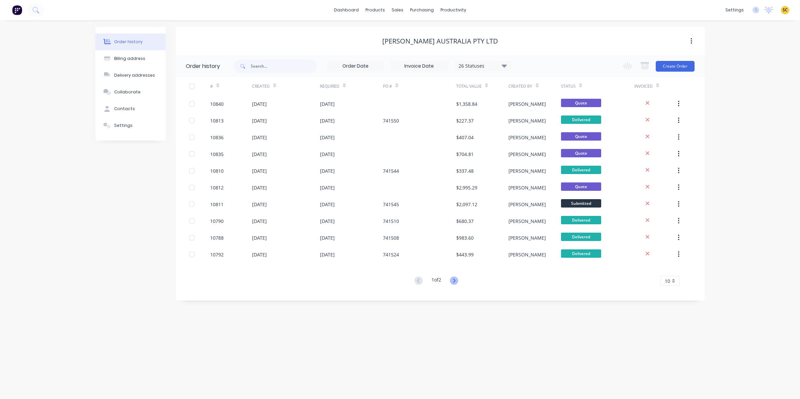
click at [457, 282] on icon at bounding box center [454, 281] width 8 height 8
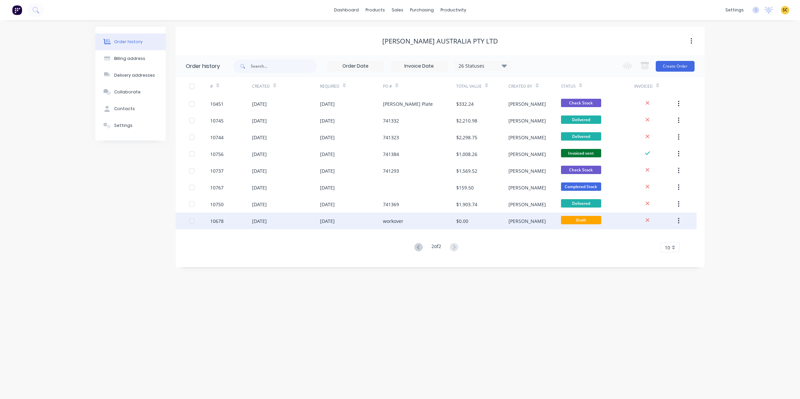
click at [420, 221] on div "workover" at bounding box center [419, 221] width 73 height 17
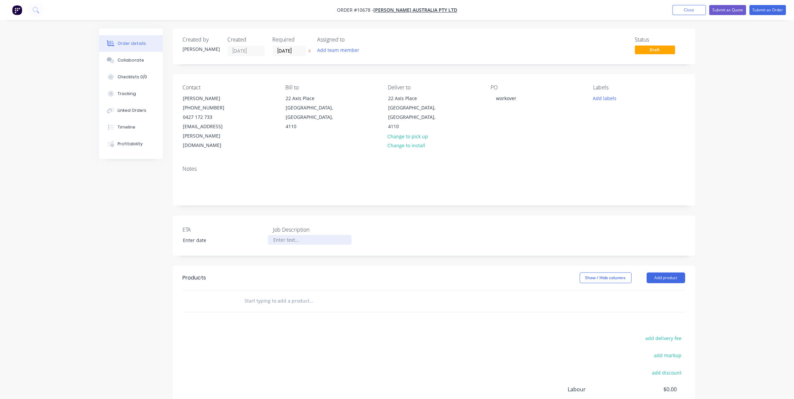
click at [290, 235] on div at bounding box center [310, 240] width 84 height 10
click at [251, 294] on input "text" at bounding box center [311, 300] width 134 height 13
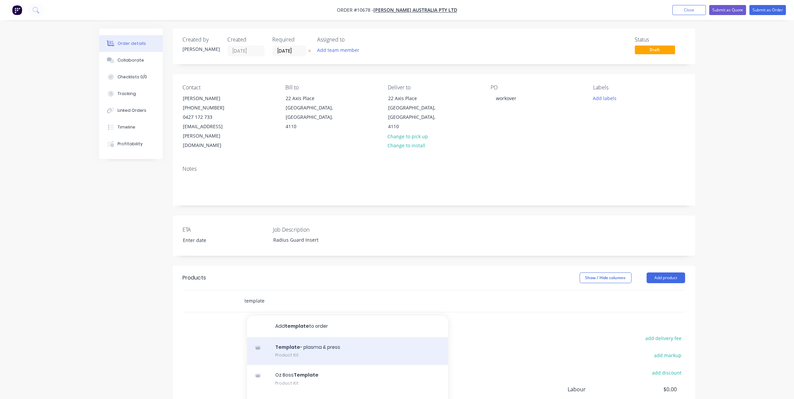
type input "template"
click at [300, 337] on div "Template - plasma & press Product Kit" at bounding box center [347, 351] width 201 height 28
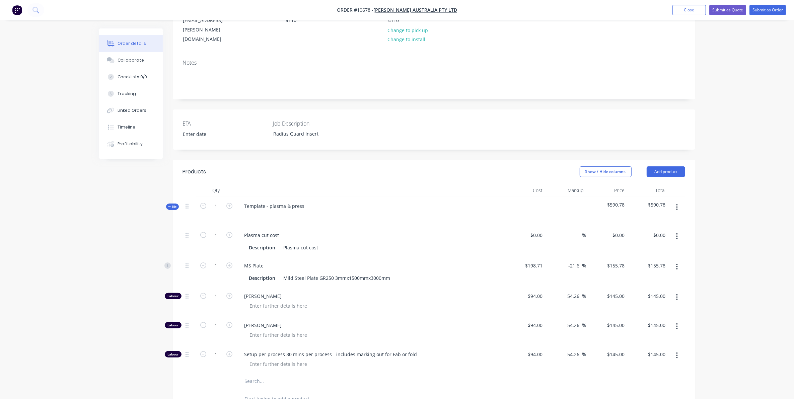
scroll to position [126, 0]
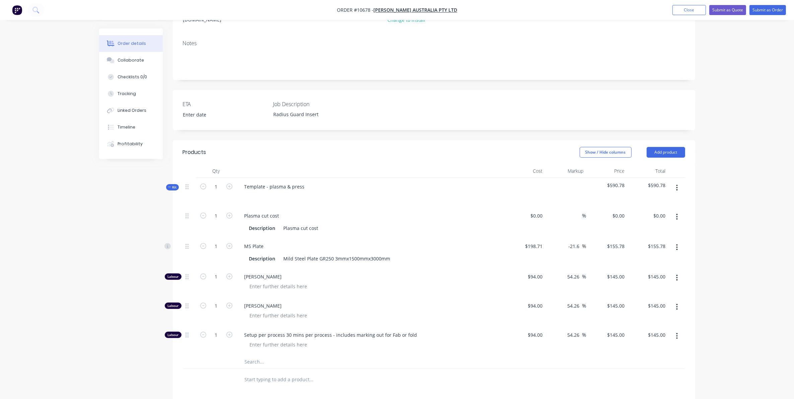
click at [675, 301] on button "button" at bounding box center [677, 307] width 16 height 12
click at [635, 347] on div "Delete" at bounding box center [654, 352] width 52 height 10
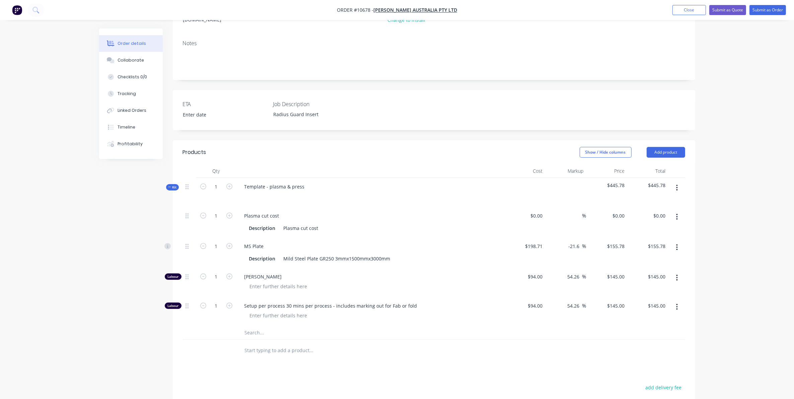
click at [678, 241] on button "button" at bounding box center [677, 247] width 16 height 12
click at [636, 287] on div "Delete" at bounding box center [654, 292] width 52 height 10
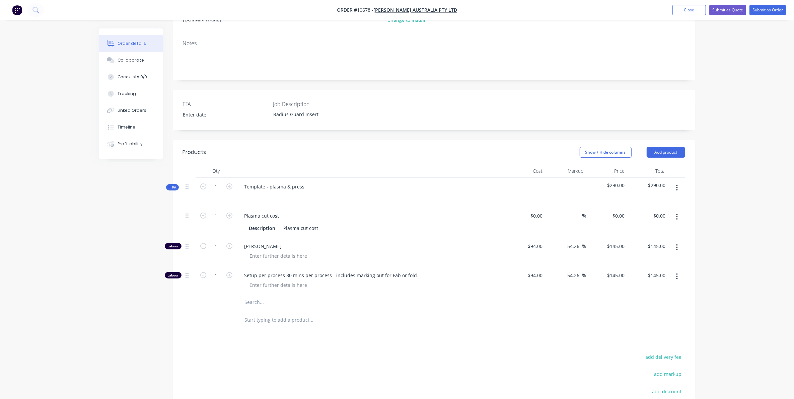
click at [675, 182] on button "button" at bounding box center [677, 188] width 16 height 12
click at [651, 201] on div "Add product to kit" at bounding box center [654, 206] width 52 height 10
click at [645, 227] on div "Product catalogue" at bounding box center [654, 232] width 52 height 10
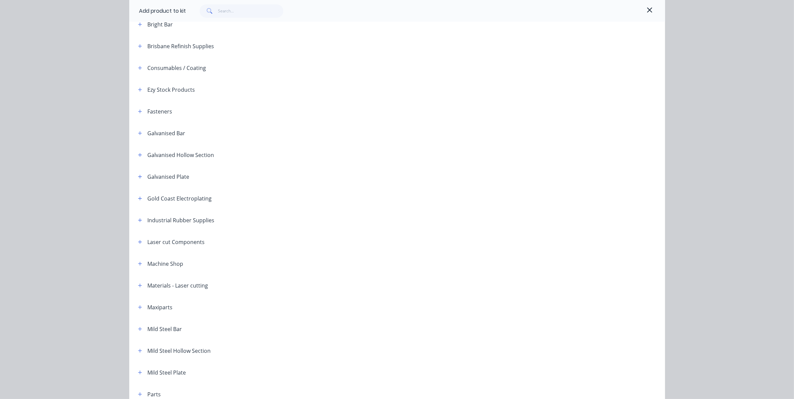
scroll to position [167, 0]
click at [138, 350] on icon "button" at bounding box center [140, 352] width 4 height 5
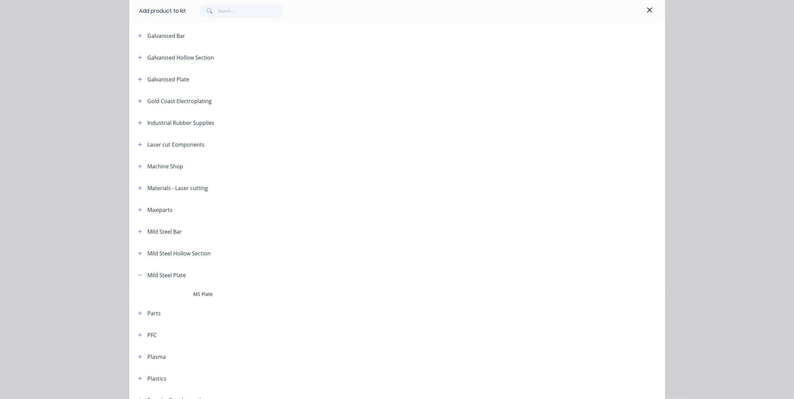
scroll to position [251, 0]
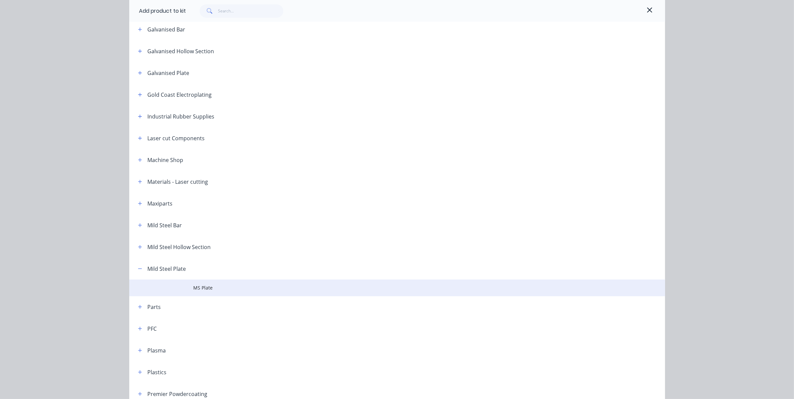
click at [196, 291] on span "MS Plate" at bounding box center [382, 287] width 377 height 7
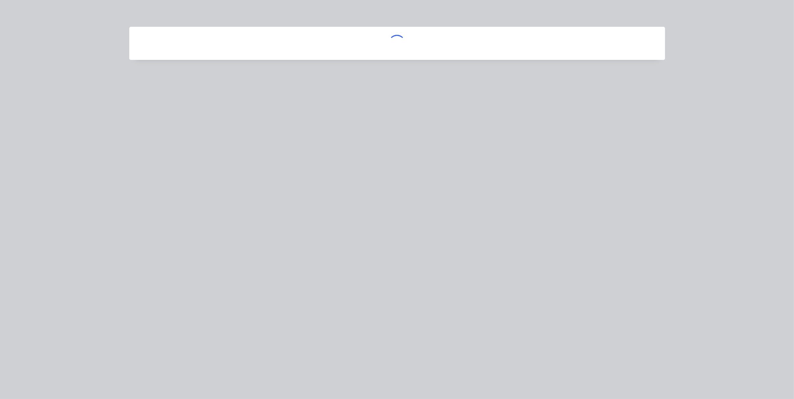
scroll to position [0, 0]
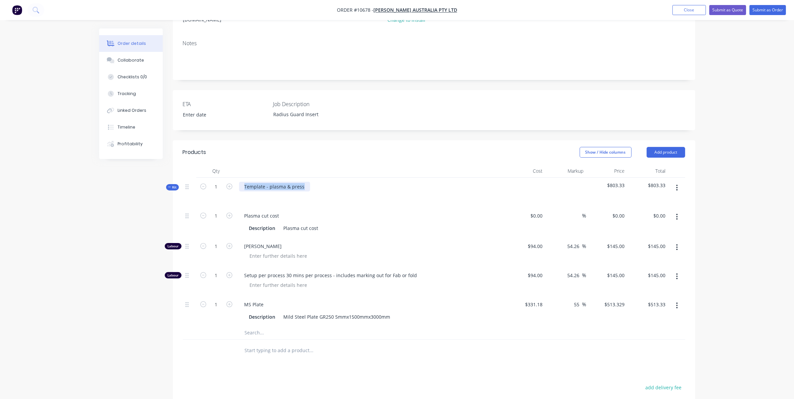
drag, startPoint x: 304, startPoint y: 167, endPoint x: 240, endPoint y: 168, distance: 63.6
click at [240, 182] on div "Template - plasma & press" at bounding box center [274, 187] width 71 height 10
click at [262, 192] on div at bounding box center [370, 197] width 263 height 10
click at [250, 192] on div at bounding box center [249, 197] width 11 height 10
click at [217, 182] on input "1" at bounding box center [216, 187] width 17 height 10
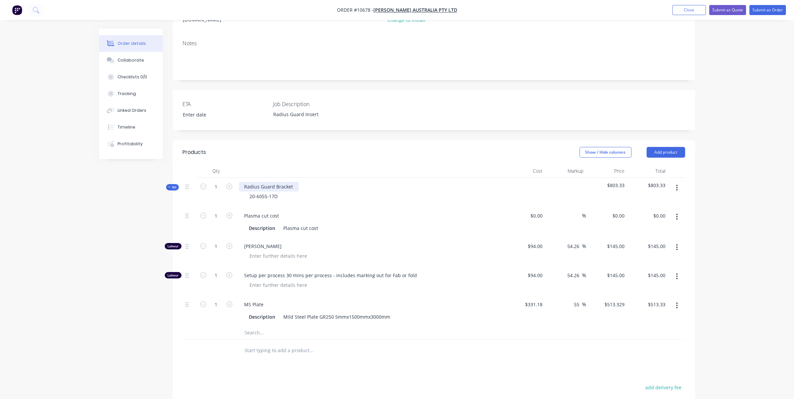
click at [293, 182] on div "Radius Guard Bracket" at bounding box center [269, 187] width 60 height 10
click at [155, 397] on div "Created by [PERSON_NAME] Created [DATE] Required [DATE] Assigned to Add team me…" at bounding box center [397, 218] width 596 height 630
click at [512, 146] on header "Products Show / Hide columns Add product" at bounding box center [434, 152] width 522 height 24
click at [510, 106] on div "ETA Job Description Radius Guard Insert" at bounding box center [434, 110] width 522 height 40
click at [763, 11] on button "Submit as Order" at bounding box center [767, 10] width 36 height 10
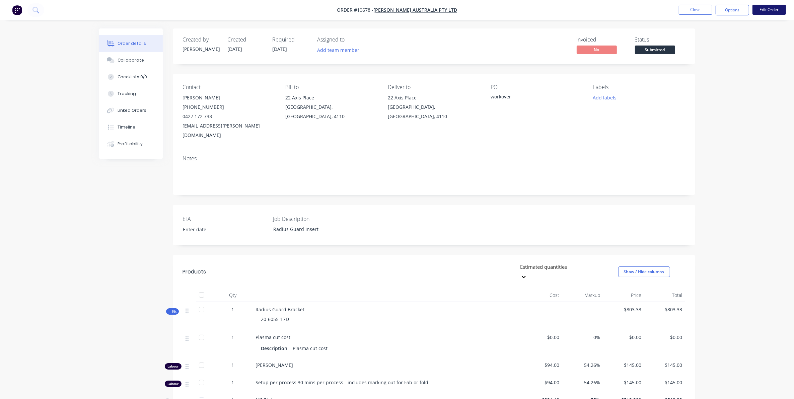
click at [760, 13] on button "Edit Order" at bounding box center [768, 10] width 33 height 10
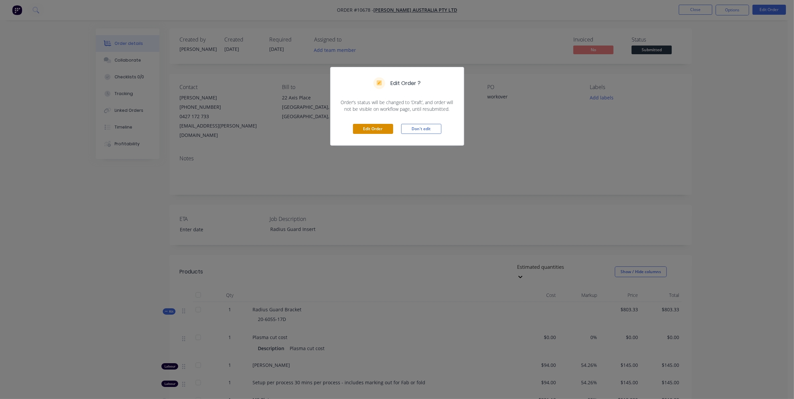
click at [381, 131] on button "Edit Order" at bounding box center [373, 129] width 40 height 10
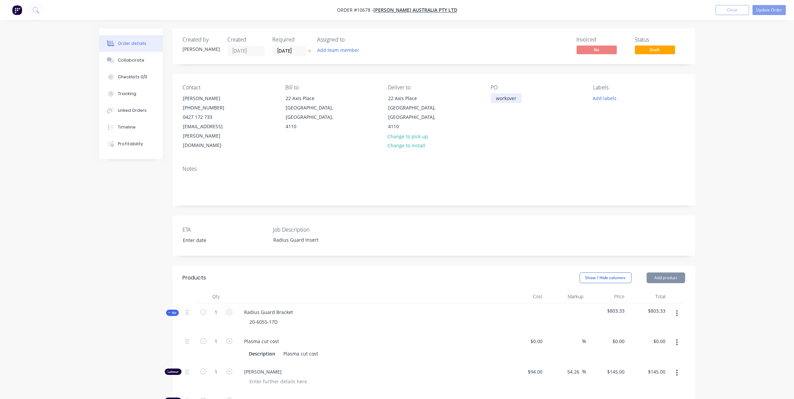
click at [505, 96] on div "workover" at bounding box center [506, 98] width 31 height 10
drag, startPoint x: 519, startPoint y: 97, endPoint x: 422, endPoint y: 100, distance: 96.8
click at [426, 100] on div "Contact [PERSON_NAME] [PHONE_NUMBER] [EMAIL_ADDRESS][PERSON_NAME][DOMAIN_NAME] …" at bounding box center [434, 117] width 522 height 86
click at [778, 9] on button "Update Order" at bounding box center [768, 10] width 33 height 10
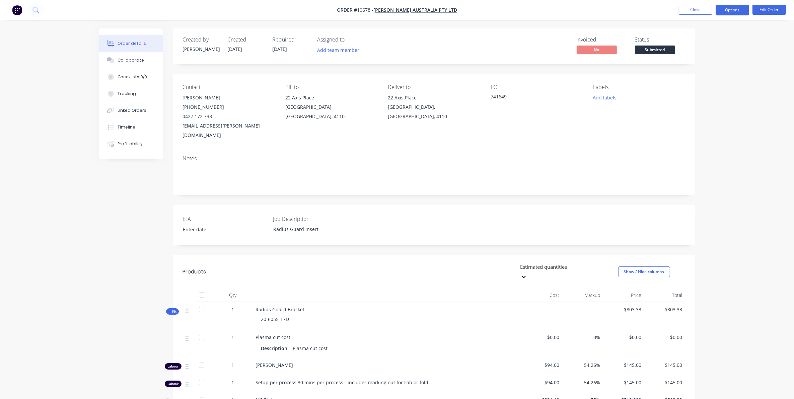
click at [722, 10] on button "Options" at bounding box center [732, 10] width 33 height 11
click at [692, 83] on div "Work Order" at bounding box center [712, 81] width 62 height 10
click at [692, 69] on div "Without pricing" at bounding box center [712, 68] width 62 height 10
click at [705, 8] on button "Close" at bounding box center [695, 10] width 33 height 10
